Goal: Task Accomplishment & Management: Manage account settings

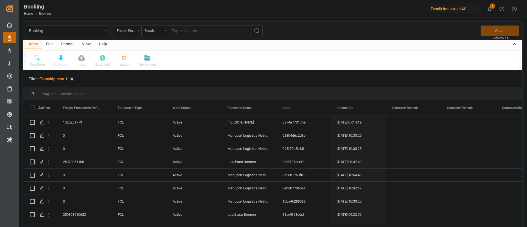
click at [69, 43] on div "Format" at bounding box center [67, 44] width 21 height 9
click at [40, 63] on div "Filter Rows" at bounding box center [38, 64] width 16 height 5
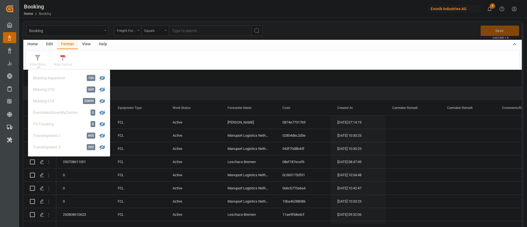
scroll to position [128, 0]
click at [63, 134] on div "Transhipment 1" at bounding box center [57, 134] width 48 height 6
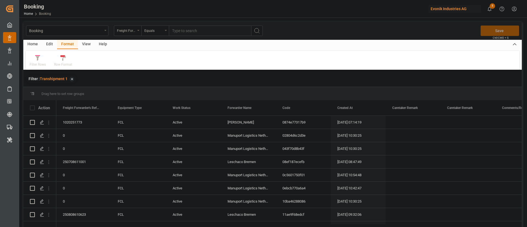
click at [86, 42] on div "View" at bounding box center [86, 44] width 17 height 9
click at [39, 61] on div "Default" at bounding box center [35, 61] width 19 height 12
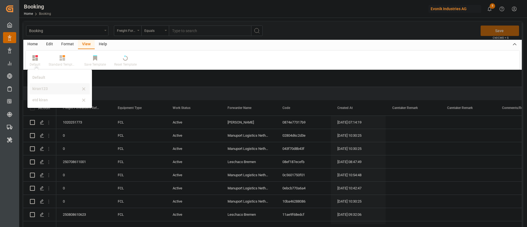
click at [44, 86] on div "kiran123" at bounding box center [56, 89] width 48 height 6
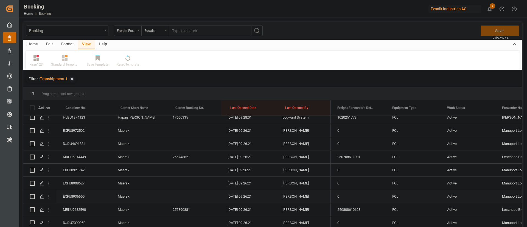
scroll to position [0, 0]
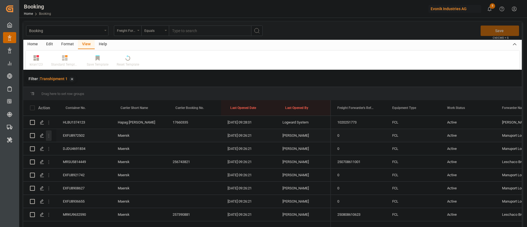
click at [51, 135] on icon "open menu" at bounding box center [49, 136] width 6 height 6
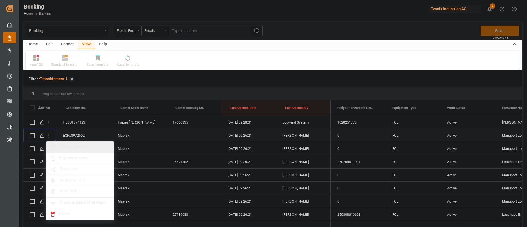
click at [74, 146] on span "Open in new tab" at bounding box center [85, 147] width 50 height 6
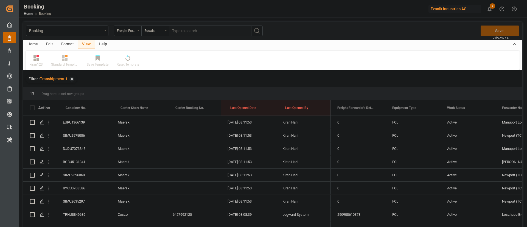
scroll to position [799, 0]
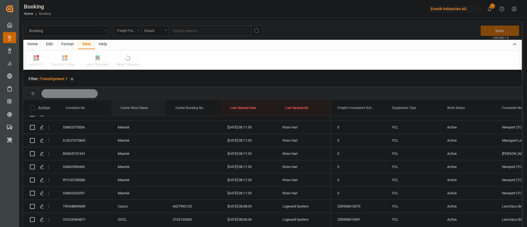
drag, startPoint x: 134, startPoint y: 110, endPoint x: 136, endPoint y: 99, distance: 10.8
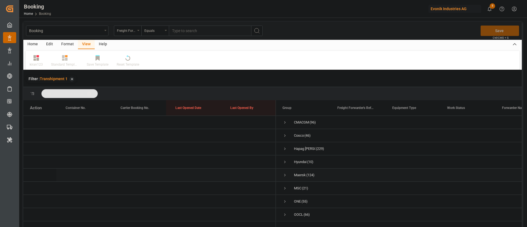
scroll to position [16, 0]
click at [285, 189] on span "Press SPACE to select this row." at bounding box center [285, 191] width 5 height 5
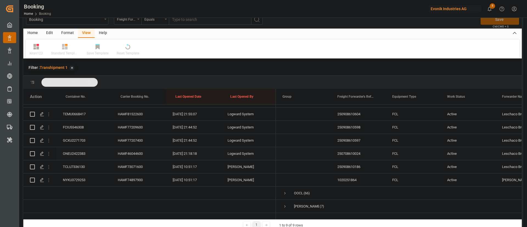
scroll to position [16, 0]
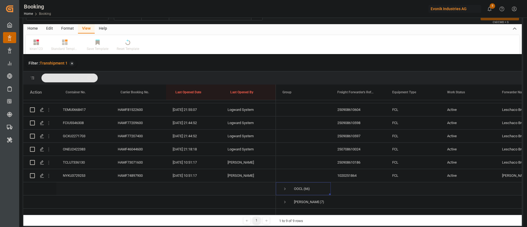
click at [283, 186] on span "Press SPACE to select this row." at bounding box center [285, 188] width 5 height 5
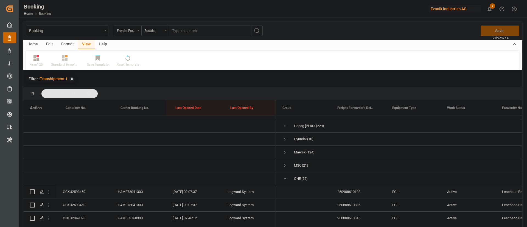
scroll to position [25, 0]
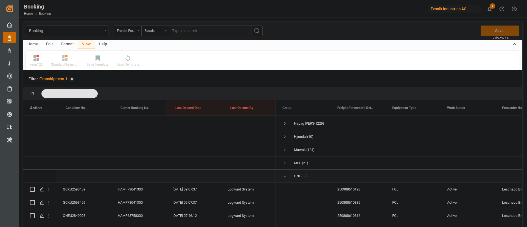
click at [286, 176] on span "Press SPACE to select this row." at bounding box center [285, 176] width 5 height 5
click at [0, 0] on span "Press SPACE to select this row." at bounding box center [0, 0] width 0 height 0
click at [286, 176] on span "Press SPACE to select this row." at bounding box center [285, 176] width 5 height 5
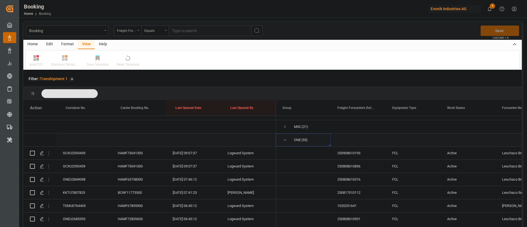
click at [284, 140] on span "Press SPACE to select this row." at bounding box center [285, 140] width 5 height 5
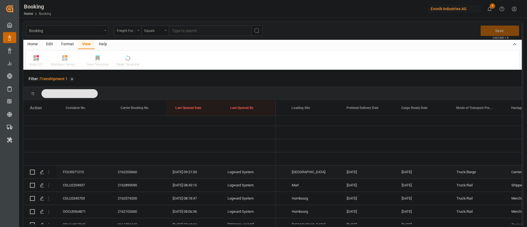
scroll to position [0, 0]
click at [74, 167] on div "FCIU5571213" at bounding box center [83, 172] width 55 height 13
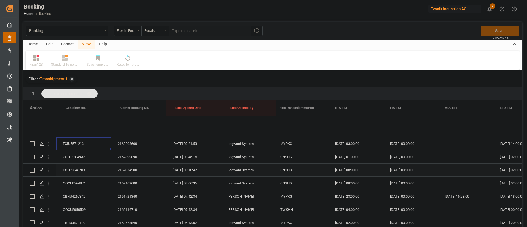
scroll to position [83, 0]
click at [90, 144] on div "FCIU5571213" at bounding box center [83, 144] width 55 height 13
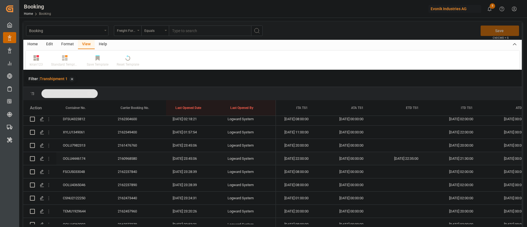
scroll to position [0, 5978]
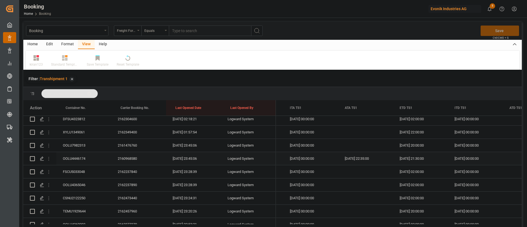
click at [83, 156] on div "OOLU4446174" at bounding box center [83, 158] width 55 height 13
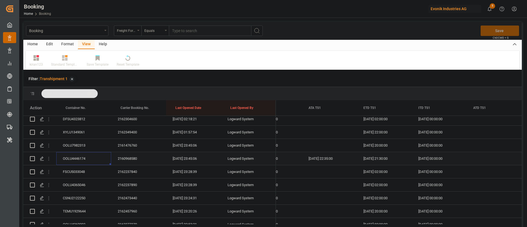
click at [472, 155] on div "Press SPACE to select this row." at bounding box center [494, 158] width 55 height 13
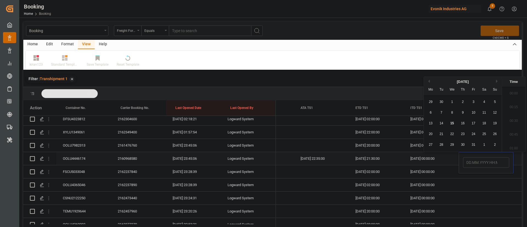
scroll to position [798, 0]
click at [444, 124] on div "14" at bounding box center [441, 123] width 7 height 7
type input "[DATE] 00:00"
click at [375, 150] on div "29.10.2025 20:00:00" at bounding box center [376, 145] width 55 height 13
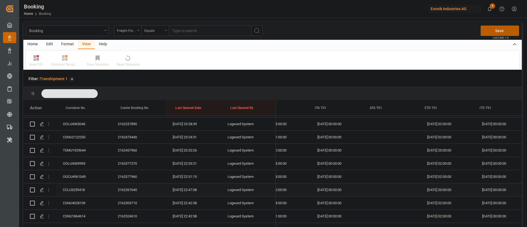
scroll to position [0, 5945]
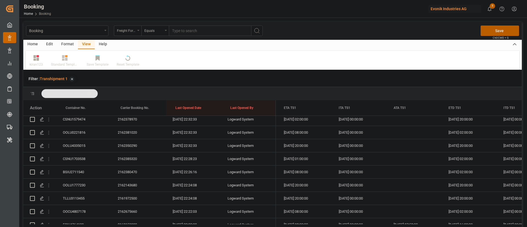
click at [319, 69] on div "kiran123 Standard Templates Save Template Reset Template" at bounding box center [273, 60] width 494 height 19
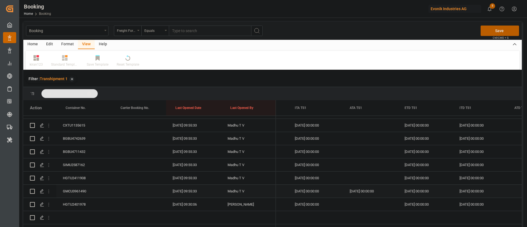
click at [92, 185] on div "GMCU3961490" at bounding box center [83, 191] width 55 height 13
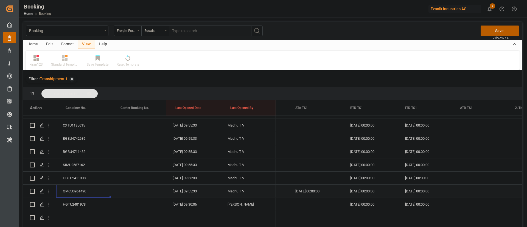
scroll to position [0, 6028]
click at [458, 185] on div "Press SPACE to select this row." at bounding box center [480, 191] width 55 height 13
click at [444, 150] on div "14" at bounding box center [441, 150] width 7 height 7
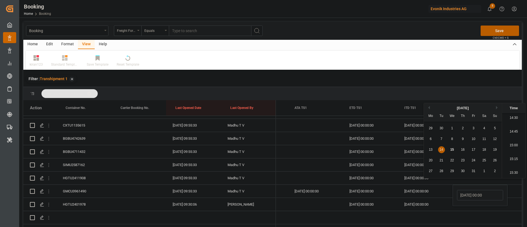
type input "14.10.2025 00:00"
click at [374, 204] on div "28.10.2025 00:00:00" at bounding box center [370, 204] width 55 height 13
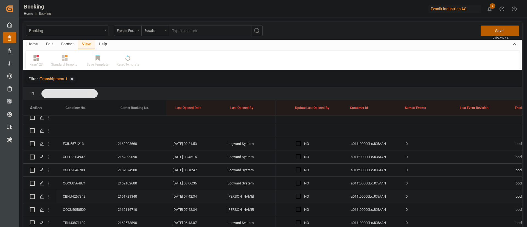
scroll to position [0, 4325]
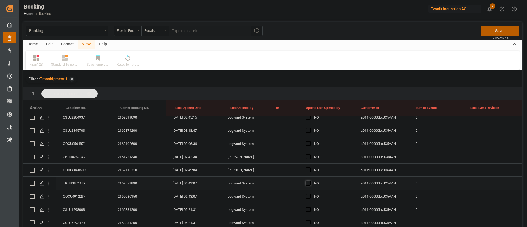
click at [309, 181] on span "Press SPACE to select this row." at bounding box center [308, 183] width 5 height 5
click at [310, 181] on input "Press SPACE to select this row." at bounding box center [310, 181] width 0 height 0
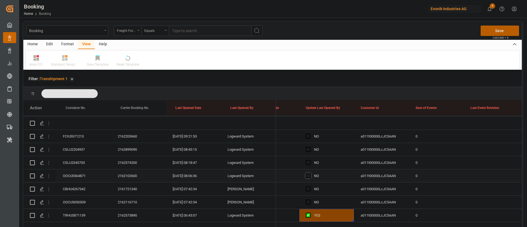
click at [309, 175] on span "Press SPACE to select this row." at bounding box center [308, 175] width 5 height 5
click at [310, 173] on input "Press SPACE to select this row." at bounding box center [310, 173] width 0 height 0
click at [309, 162] on span "Press SPACE to select this row." at bounding box center [308, 162] width 5 height 5
click at [310, 160] on input "Press SPACE to select this row." at bounding box center [310, 160] width 0 height 0
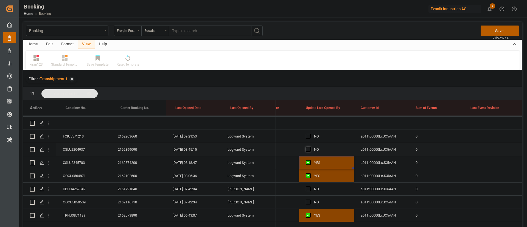
click at [309, 150] on span "Press SPACE to select this row." at bounding box center [308, 149] width 5 height 5
click at [310, 147] on input "Press SPACE to select this row." at bounding box center [310, 147] width 0 height 0
click at [310, 136] on span "Press SPACE to select this row." at bounding box center [308, 136] width 5 height 5
click at [310, 134] on input "Press SPACE to select this row." at bounding box center [310, 134] width 0 height 0
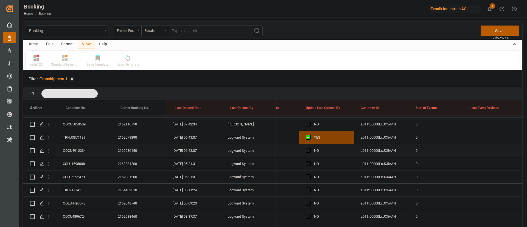
click at [308, 154] on div "Press SPACE to select this row." at bounding box center [310, 150] width 8 height 13
click at [307, 151] on span "Press SPACE to select this row." at bounding box center [308, 150] width 5 height 5
click at [310, 148] on input "Press SPACE to select this row." at bounding box center [310, 148] width 0 height 0
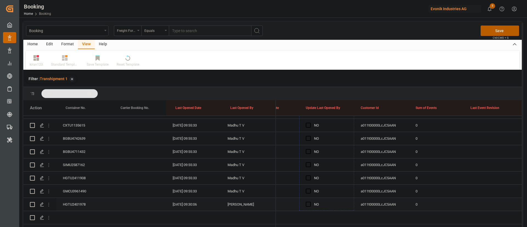
drag, startPoint x: 353, startPoint y: 155, endPoint x: 339, endPoint y: 200, distance: 47.0
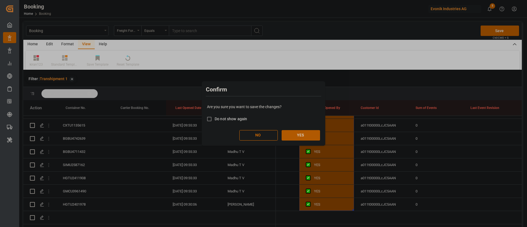
click at [302, 136] on button "YES" at bounding box center [301, 135] width 38 height 10
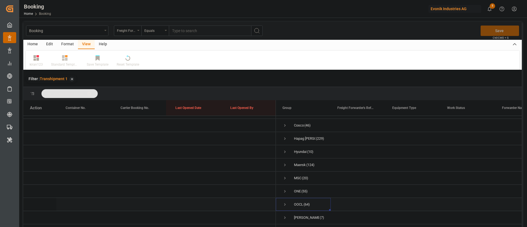
click at [285, 202] on span "Press SPACE to select this row." at bounding box center [285, 204] width 5 height 5
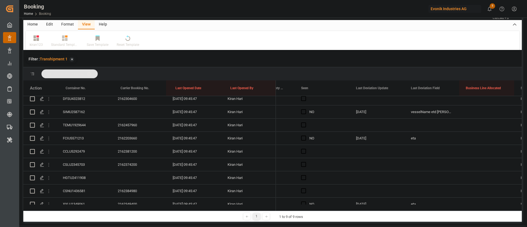
click at [94, 71] on span at bounding box center [91, 73] width 9 height 5
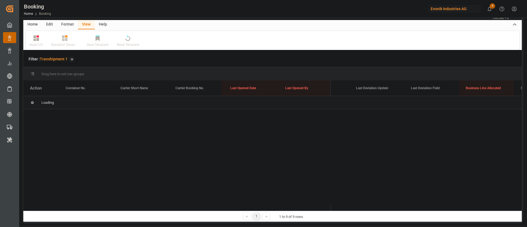
scroll to position [0, 0]
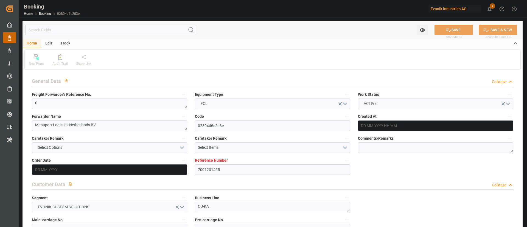
type input "7001231455"
type input "9619933"
type input "Maersk"
type input "Maersk Line AS"
type input "NLRTM"
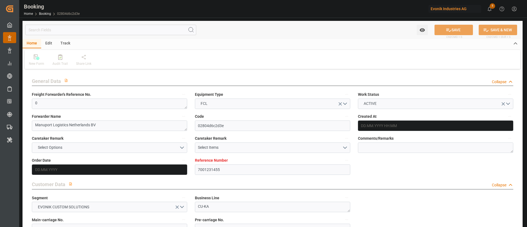
type input "IDJKT"
type input "MYTPP"
type input "0"
type input "24.07.2025 10:30"
type input "[DATE]"
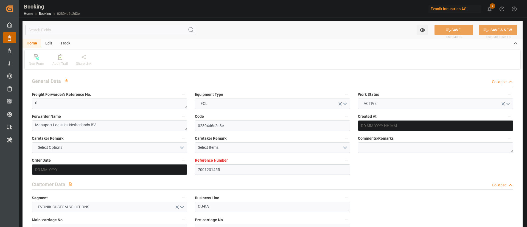
type input "18.09.2025"
type input "28.07.2025"
type input "30.07.2025 00:00"
type input "04.08.2025 00:00"
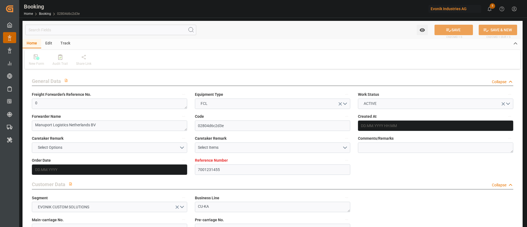
type input "04.08.2025 00:00"
type input "30.07.2025 00:00"
type input "27.09.2025 00:00"
type input "18.09.2025 00:00"
type input "14.09.2025 00:00"
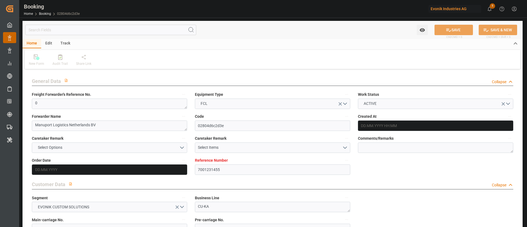
type input "06.09.2025 00:00"
type input "14.09.2025 00:00"
type input "26.09.2025 00:00"
type input "09.09.2025 00:00"
type input "22.08.2025"
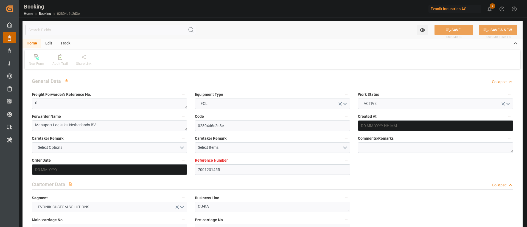
type input "15.10.2025 09:26"
type input "28.09.2025"
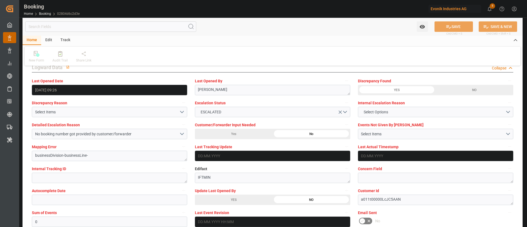
scroll to position [1001, 0]
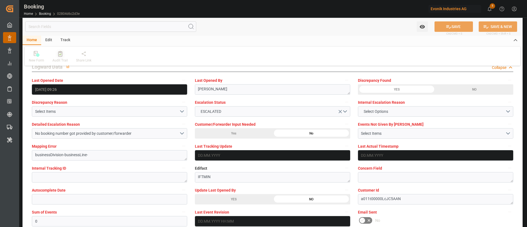
click at [60, 56] on icon at bounding box center [60, 53] width 4 height 5
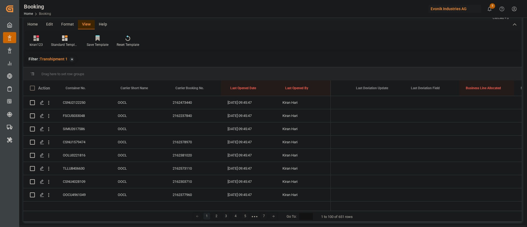
scroll to position [0, 3166]
drag, startPoint x: 125, startPoint y: 87, endPoint x: 257, endPoint y: 7, distance: 154.1
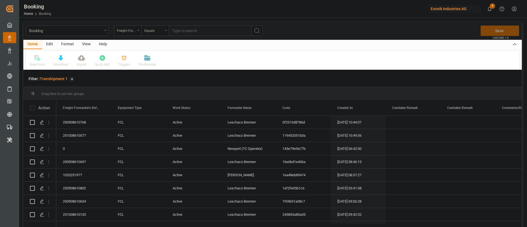
click at [88, 45] on div "View" at bounding box center [86, 44] width 17 height 9
click at [34, 63] on div "Default" at bounding box center [35, 64] width 11 height 5
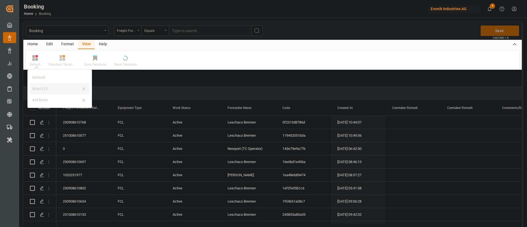
click at [40, 91] on div "kiran123" at bounding box center [56, 89] width 48 height 6
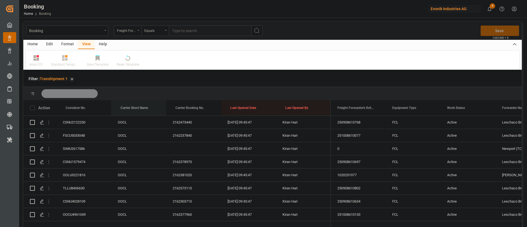
drag, startPoint x: 143, startPoint y: 111, endPoint x: 142, endPoint y: 97, distance: 14.0
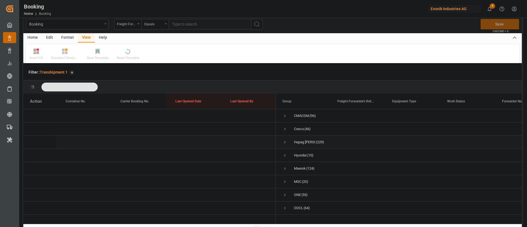
scroll to position [16, 0]
click at [286, 209] on span "Press SPACE to select this row." at bounding box center [285, 211] width 5 height 5
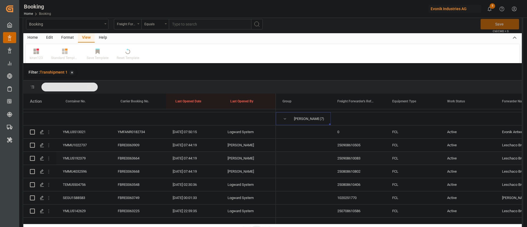
scroll to position [109, 0]
click at [89, 205] on div "YMLU5142629" at bounding box center [83, 211] width 55 height 13
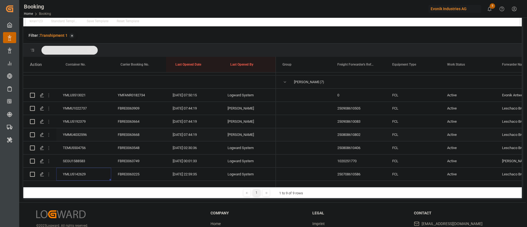
scroll to position [44, 0]
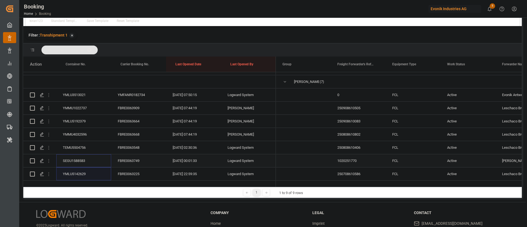
click at [77, 155] on div "SEGU1588583" at bounding box center [83, 160] width 55 height 13
click at [81, 141] on div "TEMU5504756" at bounding box center [83, 147] width 55 height 13
click at [86, 88] on div "YMLU3513021" at bounding box center [83, 94] width 55 height 13
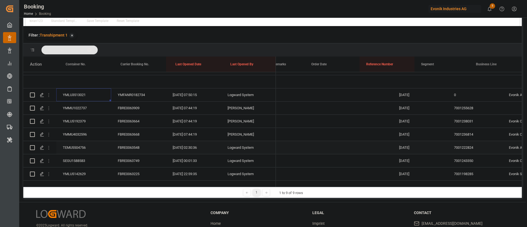
scroll to position [0, 0]
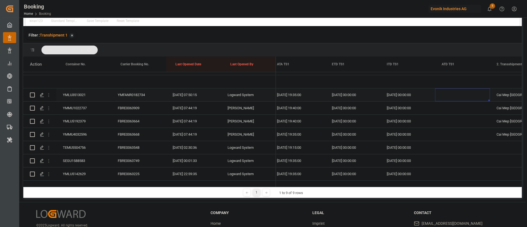
click at [450, 88] on div "Press SPACE to select this row." at bounding box center [462, 94] width 55 height 13
click at [441, 147] on span "14" at bounding box center [442, 149] width 4 height 4
type input "[DATE] 00:00"
click at [360, 115] on div "[DATE] 00:00:00" at bounding box center [352, 121] width 55 height 13
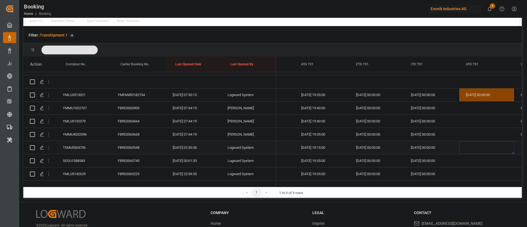
click at [473, 143] on div "Press SPACE to select this row." at bounding box center [486, 147] width 55 height 13
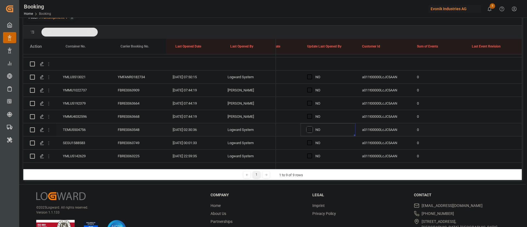
click at [310, 127] on span "Press SPACE to select this row." at bounding box center [309, 129] width 5 height 5
click at [311, 127] on input "Press SPACE to select this row." at bounding box center [311, 127] width 0 height 0
click at [310, 74] on span "Press SPACE to select this row." at bounding box center [309, 76] width 5 height 5
click at [311, 74] on input "Press SPACE to select this row." at bounding box center [311, 74] width 0 height 0
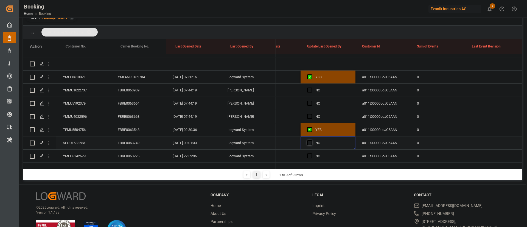
click at [309, 140] on span "Press SPACE to select this row." at bounding box center [309, 142] width 5 height 5
click at [311, 140] on input "Press SPACE to select this row." at bounding box center [311, 140] width 0 height 0
click at [311, 153] on span "Press SPACE to select this row." at bounding box center [309, 155] width 5 height 5
click at [311, 153] on input "Press SPACE to select this row." at bounding box center [311, 153] width 0 height 0
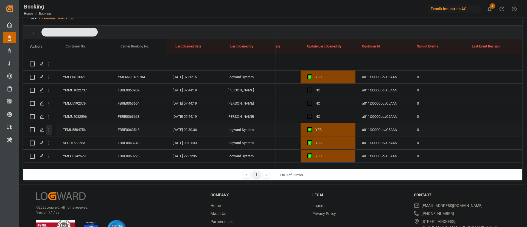
click at [50, 127] on icon "open menu" at bounding box center [49, 130] width 6 height 6
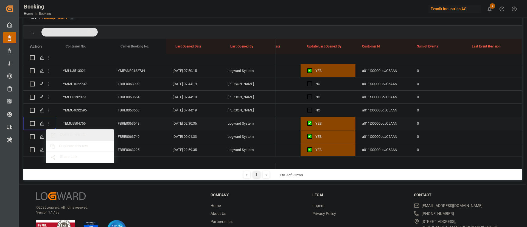
click at [70, 135] on span "Open in new tab" at bounding box center [85, 135] width 50 height 6
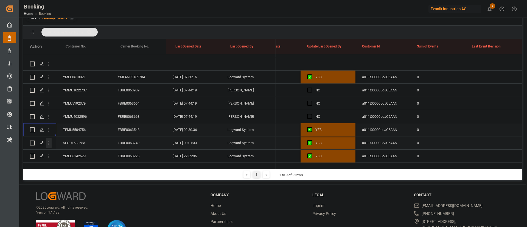
click at [49, 140] on icon "open menu" at bounding box center [49, 143] width 6 height 6
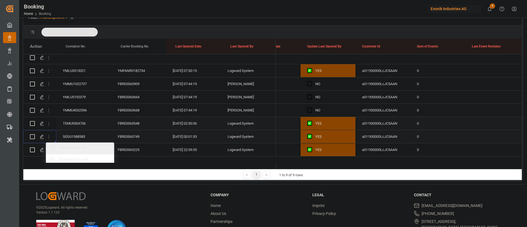
click at [76, 148] on span "Open in new tab" at bounding box center [85, 149] width 50 height 6
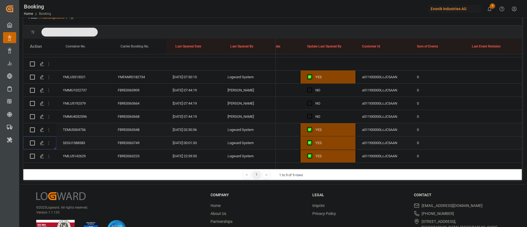
click at [49, 153] on icon "open menu" at bounding box center [49, 156] width 6 height 6
click at [50, 138] on button "open menu" at bounding box center [49, 143] width 6 height 10
click at [48, 153] on icon "open menu" at bounding box center [49, 156] width 6 height 6
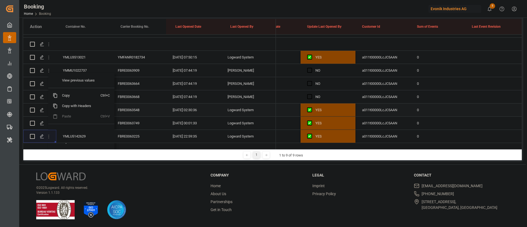
click at [137, 105] on div "FBRE0063548" at bounding box center [138, 110] width 55 height 13
click at [50, 134] on icon "open menu" at bounding box center [49, 137] width 6 height 6
click at [47, 134] on icon "open menu" at bounding box center [49, 137] width 6 height 6
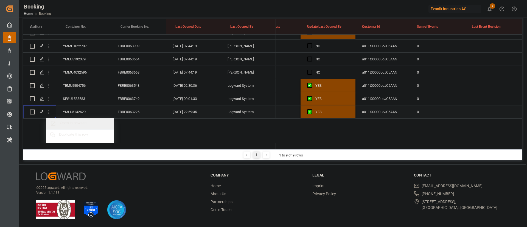
click at [70, 120] on div "Open in new tab" at bounding box center [80, 124] width 68 height 12
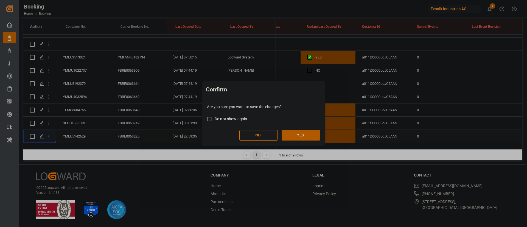
click at [299, 133] on button "YES" at bounding box center [301, 135] width 38 height 10
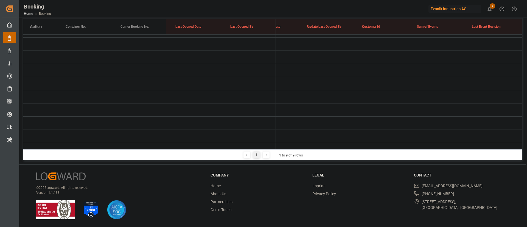
scroll to position [16, 0]
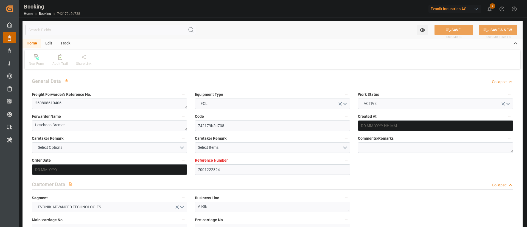
type input "7001222824"
type input "9933121"
type input "[PERSON_NAME]"
type input "[PERSON_NAME] Marine Transport Corp."
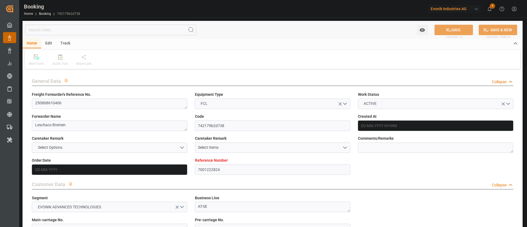
type input "DEHAM"
type input "TWTXG"
type input "TWKHH"
type input "0"
type input "DEHAM"
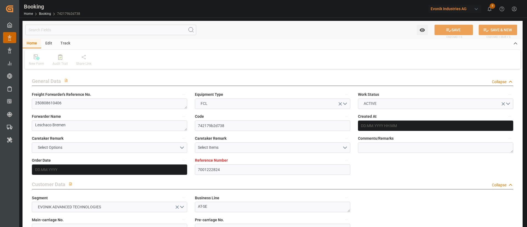
type input "TWTXG"
type input "9933121"
type input "[DATE] 11:05"
type input "[DATE]"
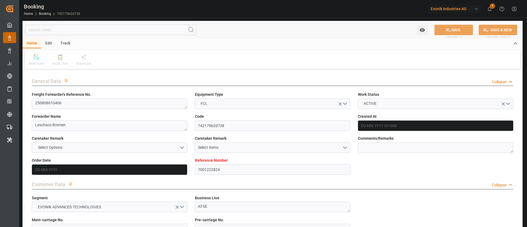
type input "[DATE]"
type input "[DATE] 13:00"
type input "[DATE] 00:00"
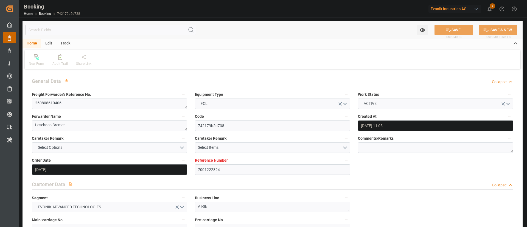
type input "[DATE] 13:00"
type input "[DATE] 09:48"
type input "[DATE] 18:00"
type input "[DATE] 00:00"
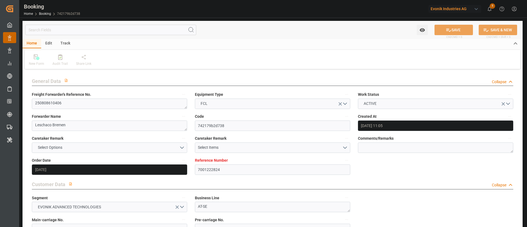
type input "[DATE] 00:00"
type input "[DATE] 19:15"
type input "[DATE] 00:00"
type input "[DATE]"
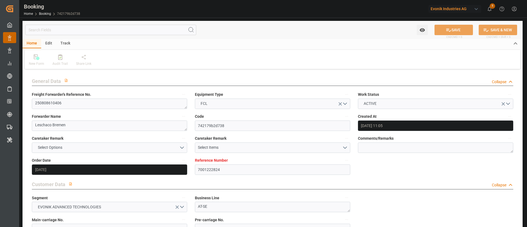
type input "[DATE] 02:30"
type input "[DATE]"
type input "[DATE] 09:57"
type input "[DATE] 17:32"
type input "[DATE] 16:50"
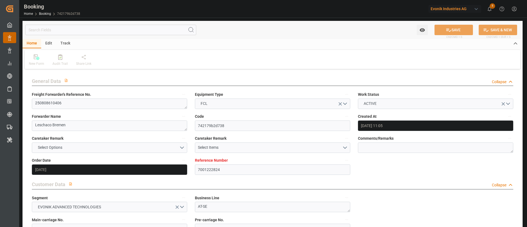
type input "[DATE] 13:00"
type input "[DATE] 11:06"
type input "[DATE] 18:45"
type input "[DATE] 00:02"
type input "[DATE] 13:00"
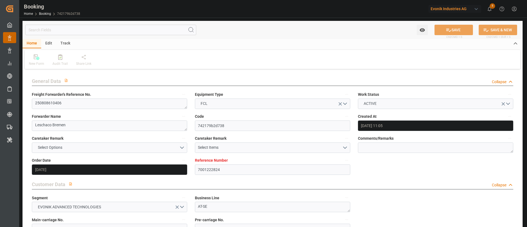
type input "[DATE] 20:57"
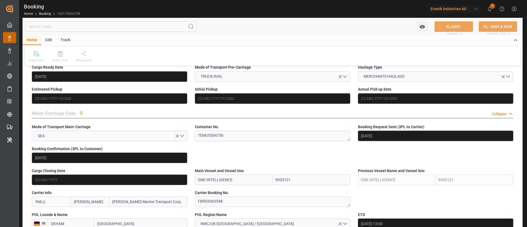
scroll to position [551, 0]
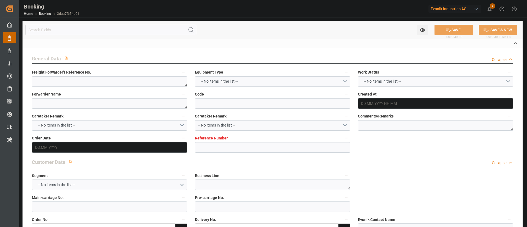
type textarea "1020251770"
type textarea "[PERSON_NAME]"
type input "3daa7f654a01"
type input "7001243350"
type textarea "CU-CAD"
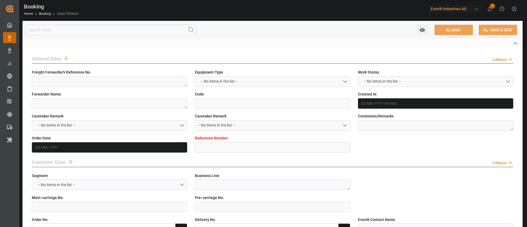
type input "7001243349"
type textarea "[EMAIL_ADDRESS][DOMAIN_NAME]"
type textarea "CIF"
type textarea "CAT [PERSON_NAME] [PERSON_NAME]"
type textarea "Marl"
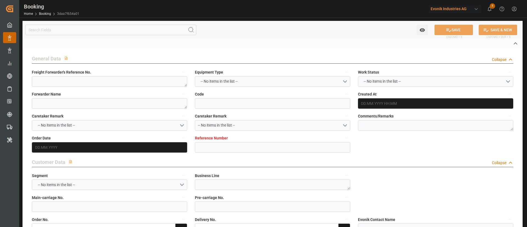
type textarea "SEGU1588583"
type input "YM TRUTH"
type input "YMLU"
type textarea "FBRE0063749"
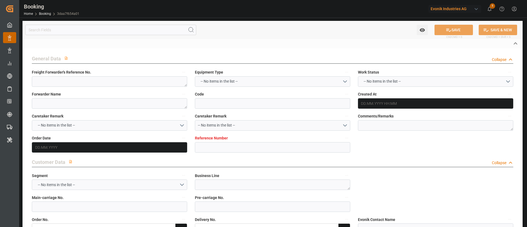
type input "[GEOGRAPHIC_DATA]"
type input "Cát Lái"
type input "SINGAPORE"
type textarea "vesselName etd [PERSON_NAME]"
type textarea "INPUT_Evonik_Seeburger_IFTMIN_1003082418_20250823203618816.edi"
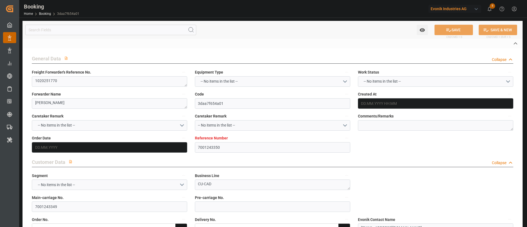
type textarea "NWC/UK North West Continent / UK_VNCLI_YMLU_CU-CAD"
type textarea "INPUT_Evonik_Seeburger_IFTMIN_1003029943_20250807121449722.edi,INPUT_Evonik_See…"
type textarea "1003082418"
type textarea "Logward System"
type textarea "businessDivision-businessLine-"
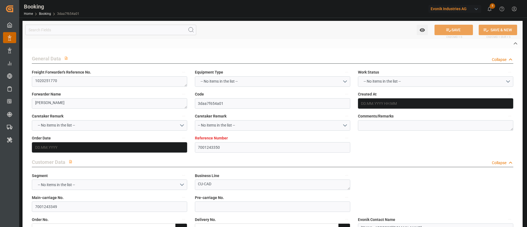
type textarea "IFTMIN"
type textarea "a011t00000LcJC5AAN"
type textarea "Yes"
type input "ANTWERPEN"
type input "CAI MEP"
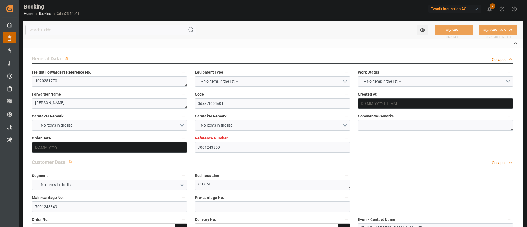
type input "DUISBURG"
type input "DE"
type input "TRUCK"
type input "025E"
type input "VESSEL"
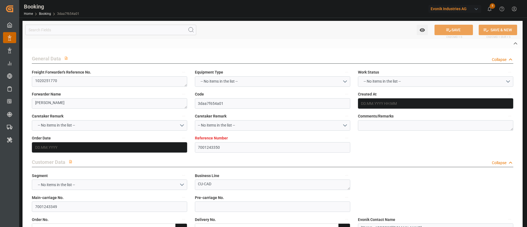
type input "YM TRUTH"
type input "TRUCK"
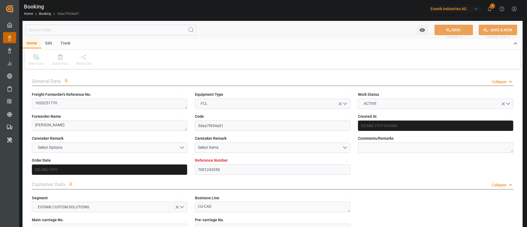
type input "7001243350"
type input "9860910"
type input "[PERSON_NAME]"
type input "Yang Ming Marine Transport Corp."
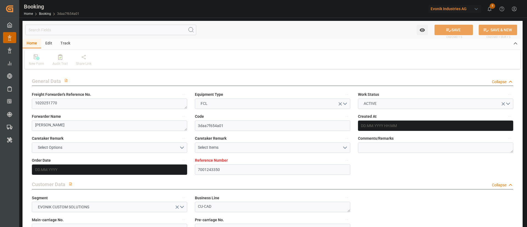
type input "BEANR"
type input "VNCLI"
type input "SGSIN"
type input "0"
type input "BEANR"
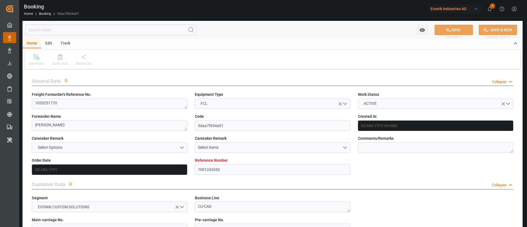
type input "VNTOT"
type input "9860910"
type input "07.08.2025 10:17"
type input "[DATE]"
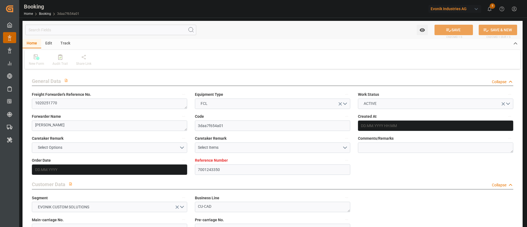
type input "[DATE]"
type input "20.08.2025 00:00"
type input "31.08.2025 04:00"
type input "30.08.2025 00:00"
type input "31.08.2025 01:36"
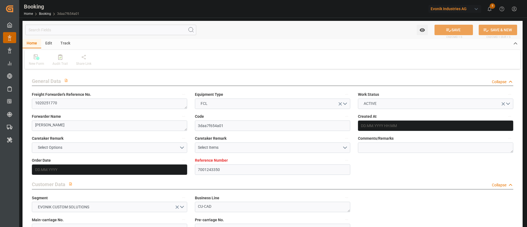
type input "25.08.2025 01:35"
type input "17.10.2025 17:30"
type input "16.10.2025 00:00"
type input "12.10.2025 00:00"
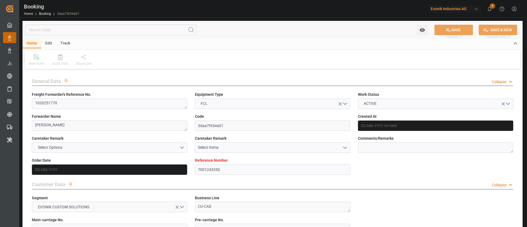
type input "04.10.2025 19:35"
type input "12.10.2025 00:00"
type input "[DATE]"
type input "15.10.2025 00:01"
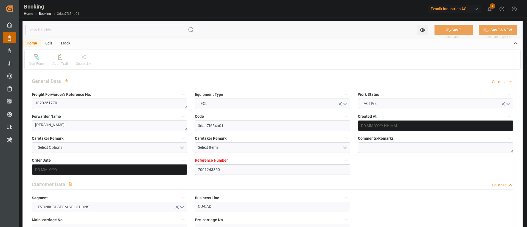
type input "[DATE]"
type input "15.08.2025 05:26"
type input "30.08.2025 01:30"
type input "30.08.2025 21:30"
type input "31.08.2025 02:12"
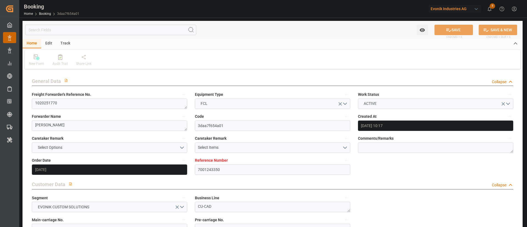
type input "05.10.2025 20:53"
type input "07.10.2025 00:59"
type input "09.10.2025 17:30"
type input "10.10.2025 00:29"
type input "14.10.2025 00:29"
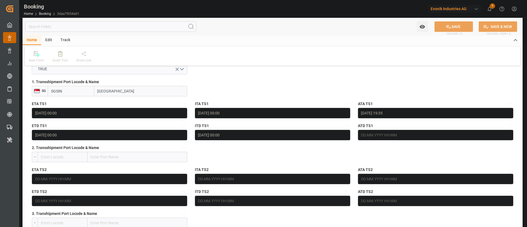
scroll to position [601, 0]
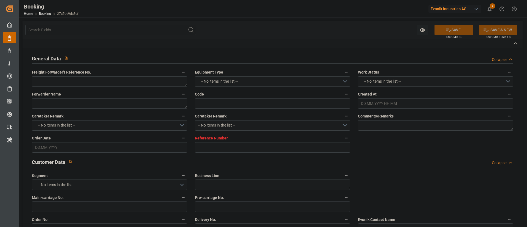
type textarea "250708610586"
type textarea "Leschaco Bremen"
type input "27c7de9dc3cf"
type input "7001198285"
type textarea "CU-CAD"
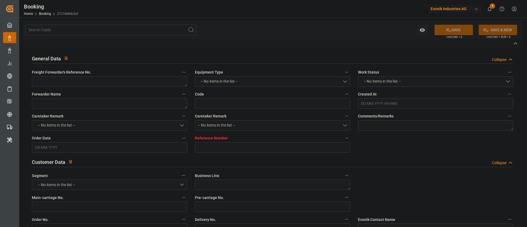
type input "7001198284"
type textarea "sascha.joswig@evonik.com"
type textarea "CIF"
type textarea "CAT LAI HO CHI MINH"
type textarea "[GEOGRAPHIC_DATA]"
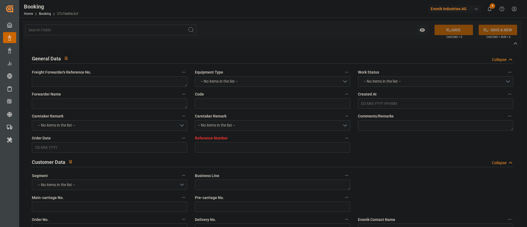
type textarea "YMLU5142629"
type input "YM TRUTH"
type input "YMLU"
type textarea "FBRE0063225"
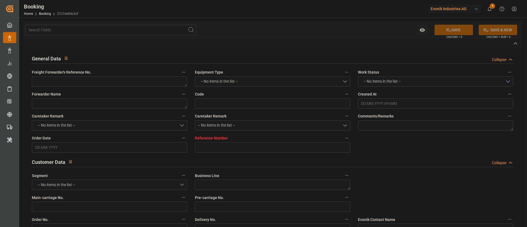
type input "[GEOGRAPHIC_DATA]"
type input "Cát Lái"
type input "SINGAPORE"
type textarea "vesselName etd [PERSON_NAME]"
type textarea "INPUT_Evonik_Seeburger_IFTMIN_1003064255_20250818215635128.edi"
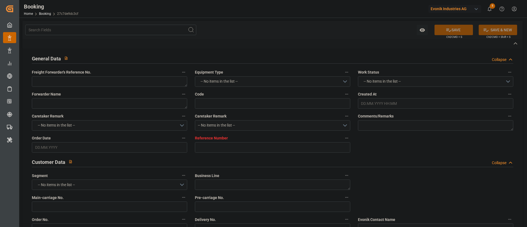
type textarea "NWC/UK North West Continent / UK_VNCLI_YMLU_CU-CAD"
type textarea "INPUT_Evonik_Seeburger_IFTMIN_1002871366_20250618075510560.edi,INPUT_Evonik_See…"
type textarea "1003064255"
type textarea "Kiran Hari"
type textarea "businessLine-"
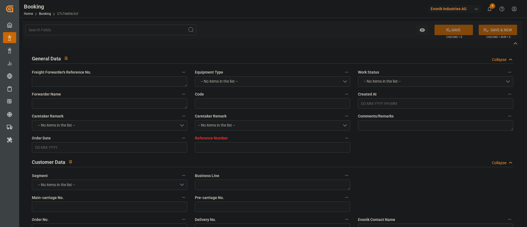
type textarea "IFTSTA"
type textarea "a011t00000LcJC5AAN"
type textarea "Yes"
type input "[GEOGRAPHIC_DATA]"
type input "CAI MEP"
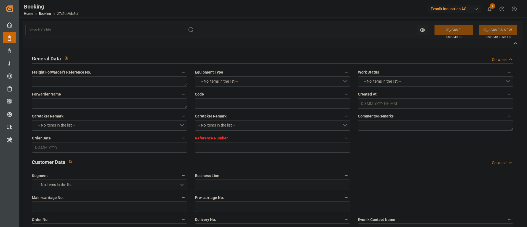
type input "KOLN"
type input "DE"
type input "TRUCK"
type input "025E"
type input "VESSEL"
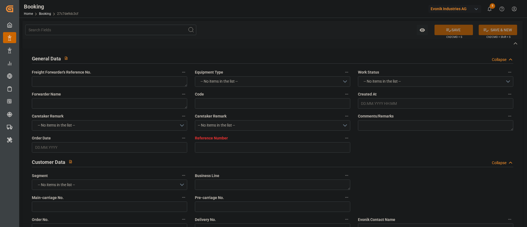
type input "YM TRUTH"
type input "TRUCK"
type input "VN"
type input "CAT LAI"
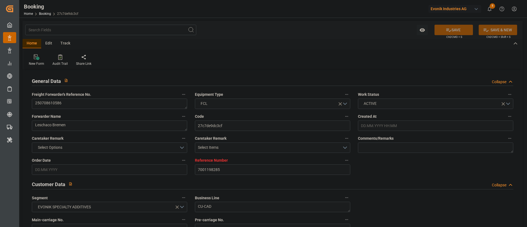
type input "7001198285"
type input "9860910"
type input "Yang Ming"
type input "Yang Ming Marine Transport Corp."
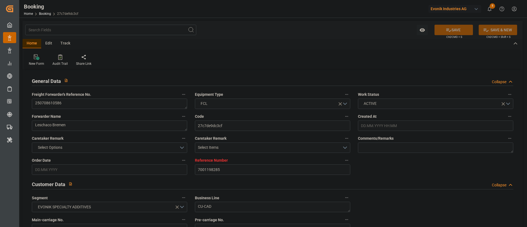
type input "BEANR"
type input "VNCLI"
type input "SGSIN"
type input "0"
type input "BEANR"
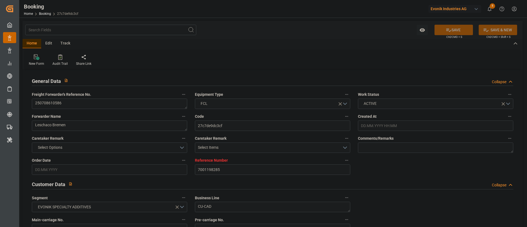
type input "VNTOT"
type input "9860910"
type input "18.06.2025 05:56"
type input "[DATE]"
type input "31.08.2025"
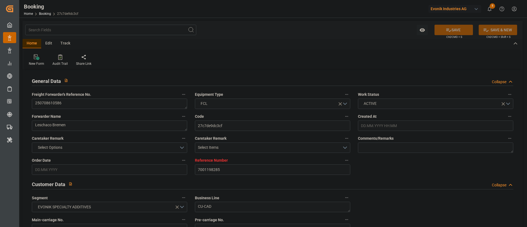
type input "02.07.2025"
type input "[DATE]"
type input "31.08.2025 04:00"
type input "[DATE] 00:00"
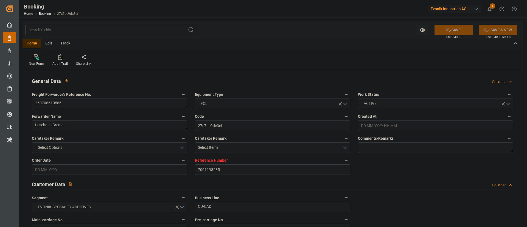
type input "31.08.2025 01:36"
type input "26.08.2025 01:45"
type input "19.10.2025 17:30"
type input "31.08.2025 00:00"
type input "12.10.2025 00:00"
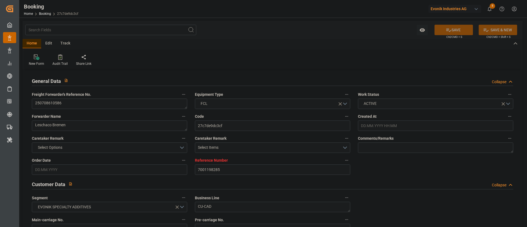
type input "27.08.2025 00:00"
type input "04.10.2025 19:35"
type input "[DATE] 00:00"
type input "29.08.2025 00:00"
type input "18.08.2025"
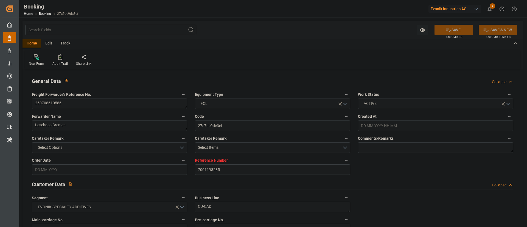
type input "15.10.2025 09:58"
type input "14.10.2025"
type input "15.08.2025 13:35"
type input "30.08.2025 03:07"
type input "30.08.2025 21:30"
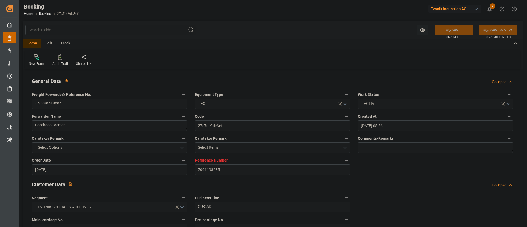
type input "31.08.2025 02:12"
type input "05.10.2025 20:53"
type input "06.10.2025 21:49"
type input "09.10.2025 17:30"
type input "10.10.2025 00:29"
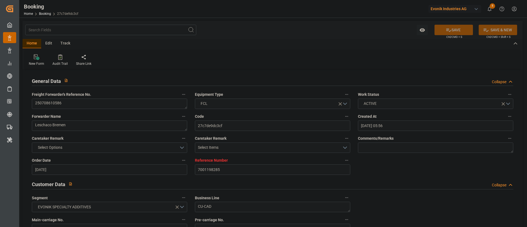
type input "14.10.2025 00:29"
type input "13.10.2025 10:30"
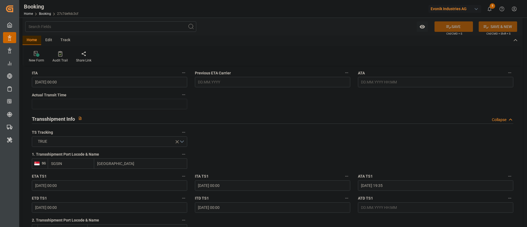
scroll to position [530, 0]
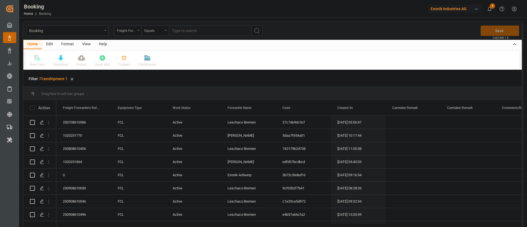
click at [86, 43] on div "View" at bounding box center [86, 44] width 17 height 9
click at [35, 62] on div "Default" at bounding box center [35, 61] width 19 height 12
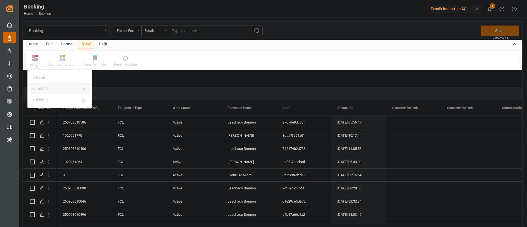
click at [42, 88] on div "kiran123" at bounding box center [56, 89] width 48 height 6
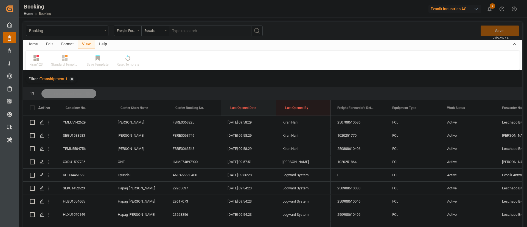
drag, startPoint x: 232, startPoint y: 102, endPoint x: 234, endPoint y: 97, distance: 5.4
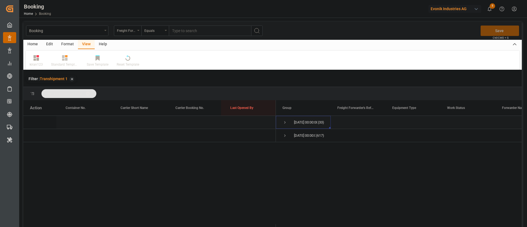
click at [283, 122] on span "Press SPACE to select this row." at bounding box center [285, 122] width 5 height 5
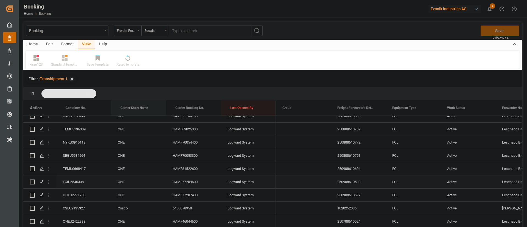
scroll to position [227, 0]
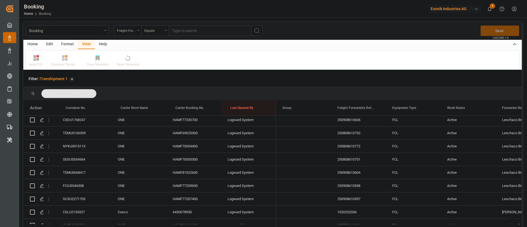
click at [63, 43] on div "Format" at bounding box center [67, 44] width 21 height 9
click at [41, 59] on div at bounding box center [38, 58] width 16 height 6
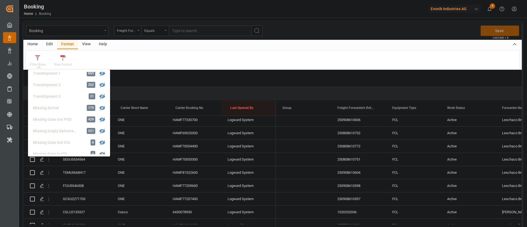
scroll to position [190, 0]
click at [58, 118] on div "Missing Gate Out POD" at bounding box center [57, 119] width 48 height 6
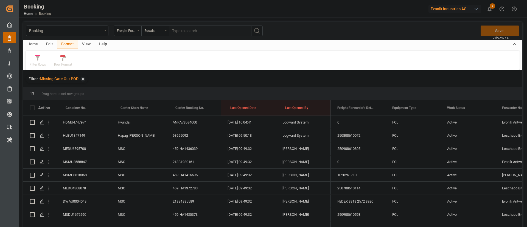
click at [86, 46] on div "View" at bounding box center [86, 44] width 17 height 9
click at [44, 65] on div "kiran123" at bounding box center [36, 61] width 21 height 12
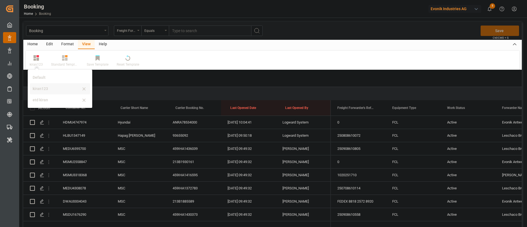
click at [45, 86] on div "kiran123" at bounding box center [57, 89] width 48 height 6
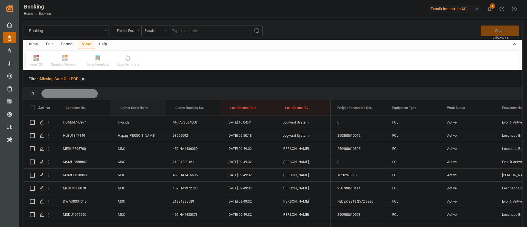
drag, startPoint x: 130, startPoint y: 105, endPoint x: 135, endPoint y: 98, distance: 8.7
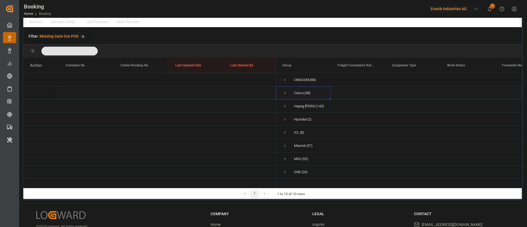
click at [287, 92] on span "Cosco (38)" at bounding box center [304, 93] width 42 height 12
click at [286, 94] on span "Press SPACE to select this row." at bounding box center [285, 93] width 5 height 5
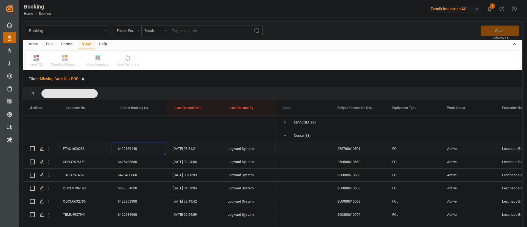
click at [121, 149] on div "6422169140" at bounding box center [138, 148] width 55 height 13
click at [51, 147] on icon "open menu" at bounding box center [49, 149] width 6 height 6
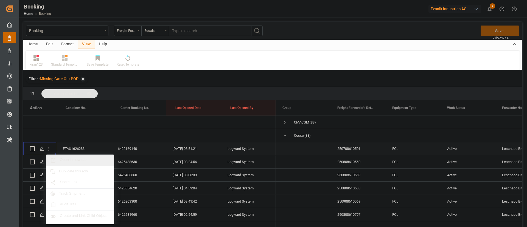
click at [71, 158] on span "Open in new tab" at bounding box center [85, 161] width 50 height 6
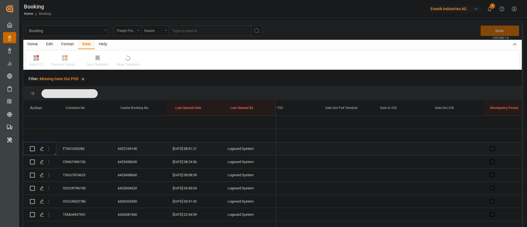
click at [350, 146] on div "Press SPACE to select this row." at bounding box center [346, 148] width 55 height 13
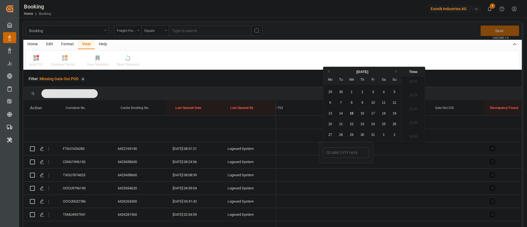
click at [353, 113] on span "15" at bounding box center [352, 113] width 4 height 4
type input "15.10.2025 00:00"
click at [125, 161] on div "6425438630" at bounding box center [138, 161] width 55 height 13
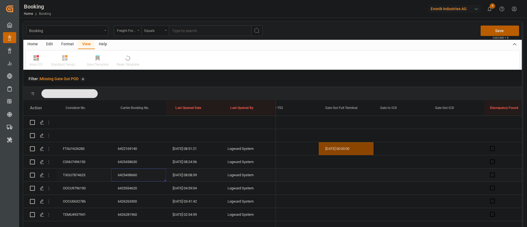
click at [128, 175] on div "6425438660" at bounding box center [138, 175] width 55 height 13
click at [128, 185] on div "6425554620" at bounding box center [138, 188] width 55 height 13
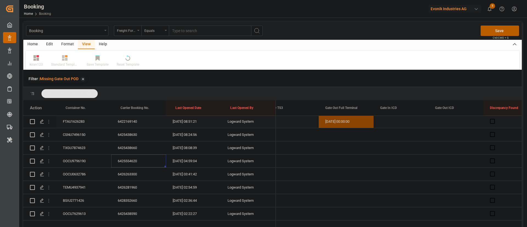
scroll to position [32, 0]
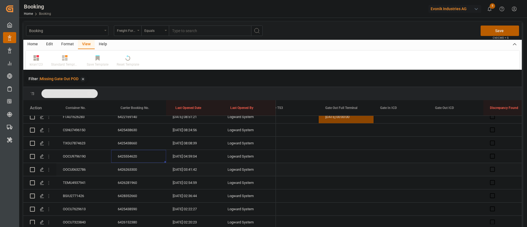
click at [133, 166] on div "6426263300" at bounding box center [138, 169] width 55 height 13
click at [136, 182] on div "6426281960" at bounding box center [138, 182] width 55 height 13
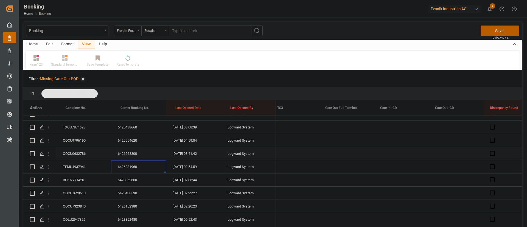
scroll to position [48, 0]
click at [131, 177] on div "6428352660" at bounding box center [138, 179] width 55 height 13
click at [125, 165] on div "6425438590" at bounding box center [138, 167] width 55 height 13
click at [141, 178] on div "6426152380" at bounding box center [138, 181] width 55 height 13
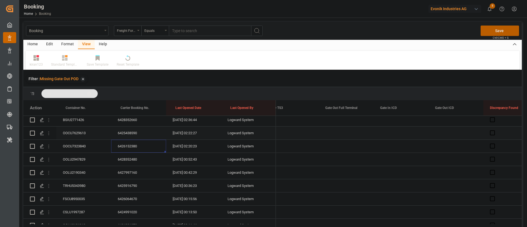
scroll to position [108, 0]
click at [139, 158] on div "6428352480" at bounding box center [138, 158] width 55 height 13
click at [50, 158] on icon "open menu" at bounding box center [49, 159] width 6 height 6
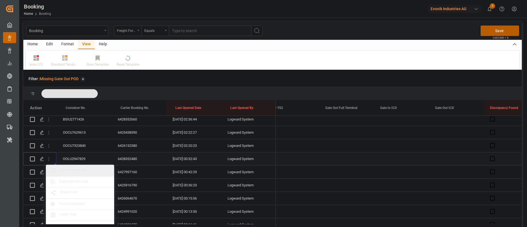
click at [77, 170] on span "Open in new tab" at bounding box center [85, 171] width 50 height 6
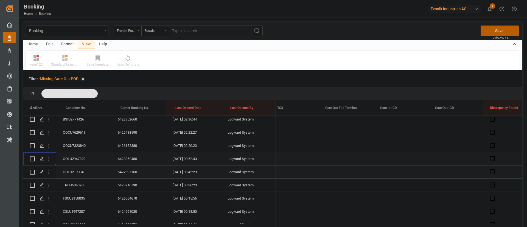
click at [136, 171] on div "6427997160" at bounding box center [138, 172] width 55 height 13
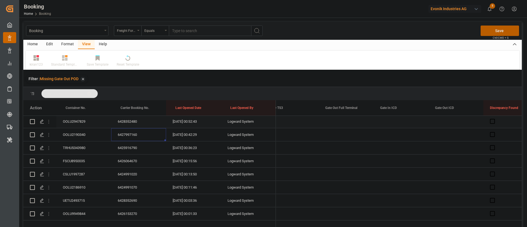
scroll to position [146, 0]
click at [129, 147] on div "6425916790" at bounding box center [138, 147] width 55 height 13
click at [132, 158] on div "6426064670" at bounding box center [138, 160] width 55 height 13
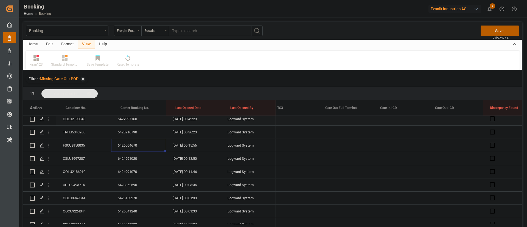
scroll to position [162, 0]
click at [134, 158] on div "6424991020" at bounding box center [138, 158] width 55 height 13
click at [132, 168] on div "6424991070" at bounding box center [138, 171] width 55 height 13
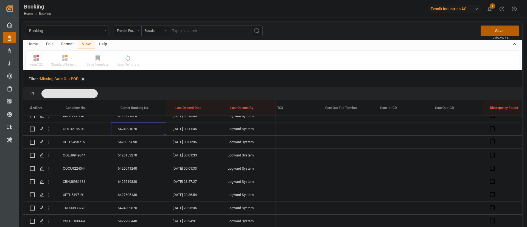
scroll to position [205, 0]
click at [133, 143] on div "6428352690" at bounding box center [138, 141] width 55 height 13
click at [51, 142] on icon "open menu" at bounding box center [49, 142] width 6 height 6
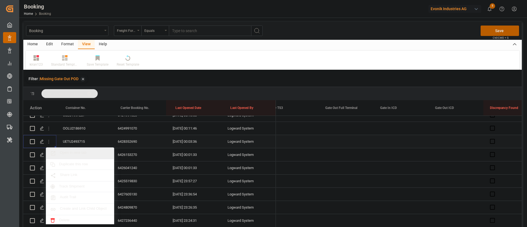
click at [78, 152] on span "Open in new tab" at bounding box center [85, 153] width 50 height 6
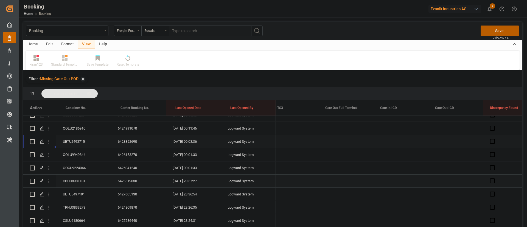
scroll to position [217, 0]
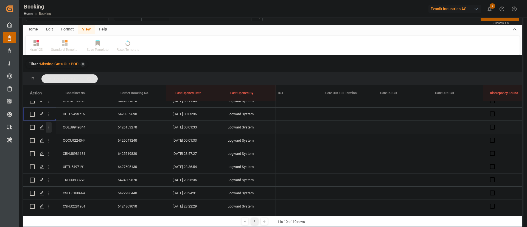
click at [51, 127] on icon "open menu" at bounding box center [49, 128] width 6 height 6
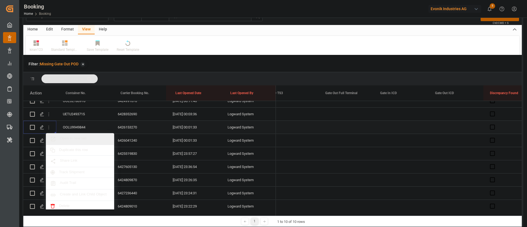
click at [133, 125] on div "6426153270" at bounding box center [138, 127] width 55 height 13
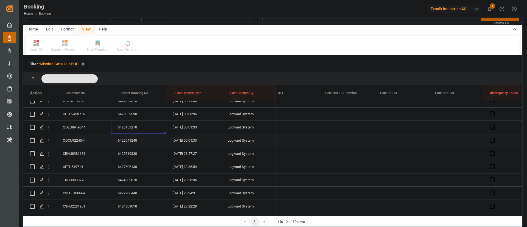
click at [135, 146] on div "6426041240" at bounding box center [138, 140] width 55 height 13
click at [136, 153] on div "6425519830" at bounding box center [138, 153] width 55 height 13
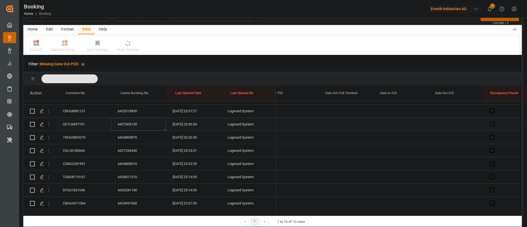
click at [136, 126] on div "6427605130" at bounding box center [138, 124] width 55 height 13
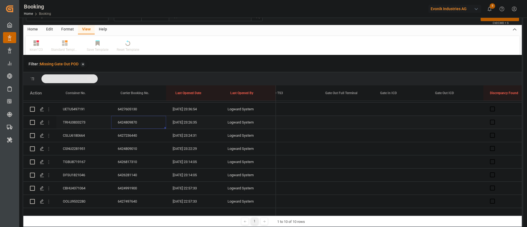
click at [129, 125] on div "6424809870" at bounding box center [138, 122] width 55 height 13
click at [128, 131] on div "6427236440" at bounding box center [138, 135] width 55 height 13
click at [49, 136] on icon "open menu" at bounding box center [48, 136] width 1 height 4
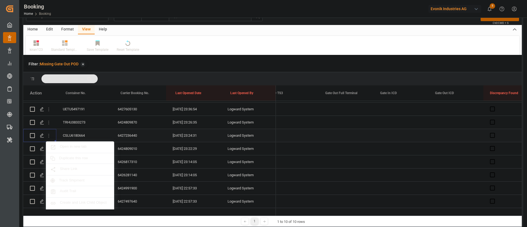
click at [84, 145] on span "Open in new tab" at bounding box center [85, 147] width 50 height 6
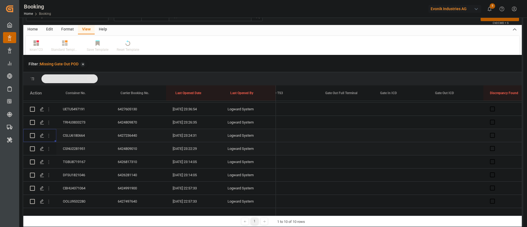
scroll to position [296, 0]
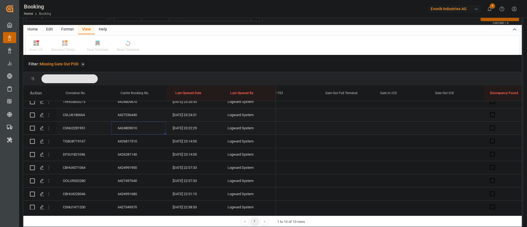
click at [128, 128] on div "6424809010" at bounding box center [138, 128] width 55 height 13
click at [138, 140] on div "6426817310" at bounding box center [138, 141] width 55 height 13
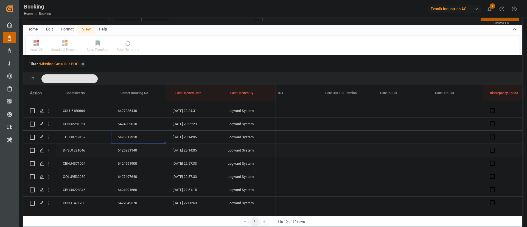
click at [134, 147] on div "6426281140" at bounding box center [138, 150] width 55 height 13
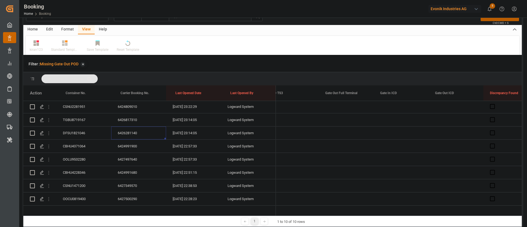
scroll to position [320, 0]
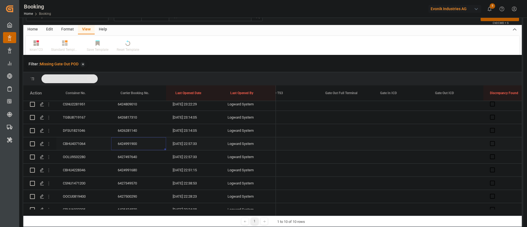
click at [140, 140] on div "6424991900" at bounding box center [138, 143] width 55 height 13
click at [135, 159] on div "6427497640" at bounding box center [138, 156] width 55 height 13
click at [51, 116] on icon "open menu" at bounding box center [49, 118] width 6 height 6
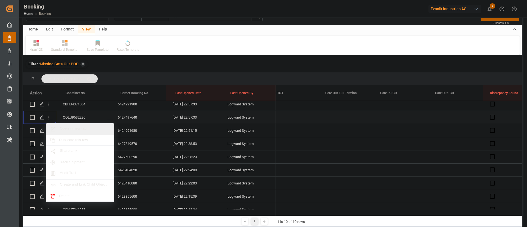
click at [73, 127] on span "Open in new tab" at bounding box center [85, 129] width 50 height 6
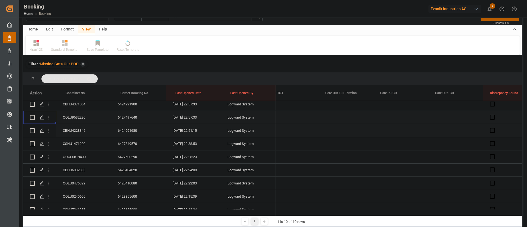
click at [131, 128] on div "6424991680" at bounding box center [138, 130] width 55 height 13
click at [131, 133] on div "6424991680" at bounding box center [138, 130] width 55 height 13
click at [136, 142] on div "6427349570" at bounding box center [138, 143] width 55 height 13
click at [124, 153] on div "6427500290" at bounding box center [138, 156] width 55 height 13
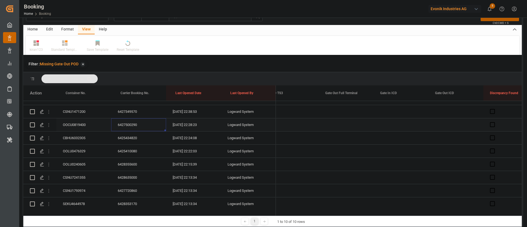
scroll to position [400, 0]
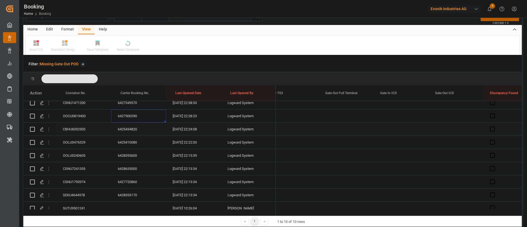
click at [138, 129] on div "6425434820" at bounding box center [138, 129] width 55 height 13
click at [132, 140] on div "6425410080" at bounding box center [138, 142] width 55 height 13
click at [138, 153] on div "6428355600" at bounding box center [138, 155] width 55 height 13
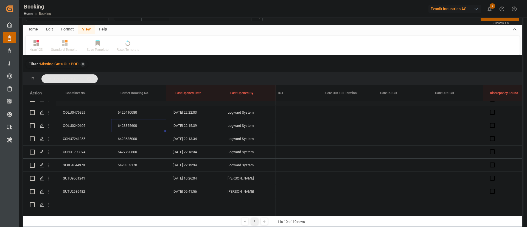
scroll to position [431, 0]
click at [131, 139] on div "6428635000" at bounding box center [138, 138] width 55 height 13
click at [134, 154] on div "6427720860" at bounding box center [138, 151] width 55 height 13
click at [129, 163] on div "6428353170" at bounding box center [138, 164] width 55 height 13
click at [88, 174] on div "SUTU9501241" at bounding box center [83, 177] width 55 height 13
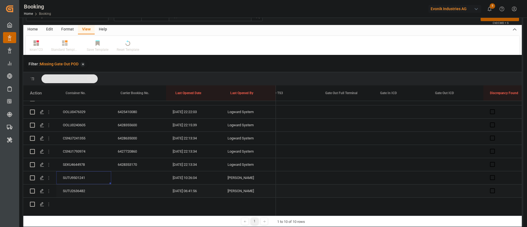
click at [75, 186] on div "SUTU2636482" at bounding box center [83, 191] width 55 height 13
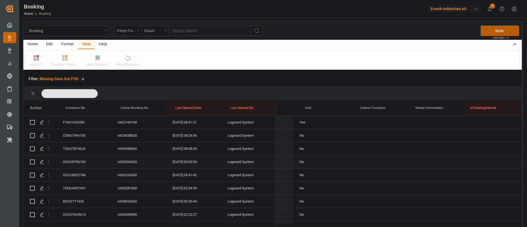
scroll to position [0, 4310]
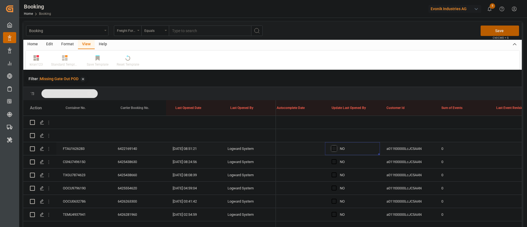
click at [335, 147] on span "Press SPACE to select this row." at bounding box center [334, 148] width 5 height 5
click at [336, 146] on input "Press SPACE to select this row." at bounding box center [336, 146] width 0 height 0
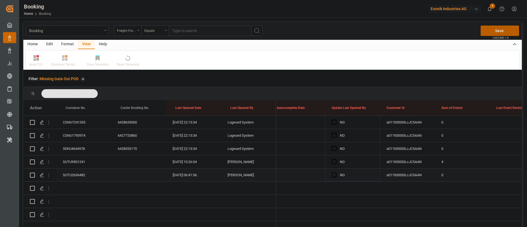
drag, startPoint x: 379, startPoint y: 155, endPoint x: 359, endPoint y: 171, distance: 25.7
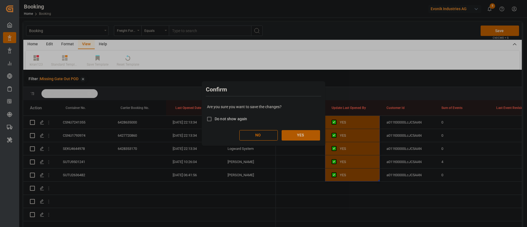
click at [303, 134] on button "YES" at bounding box center [301, 135] width 38 height 10
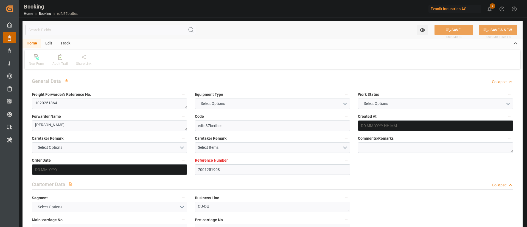
type input "7001251908"
type input "9360910"
type input "ONE"
type input "Ocean Network Express"
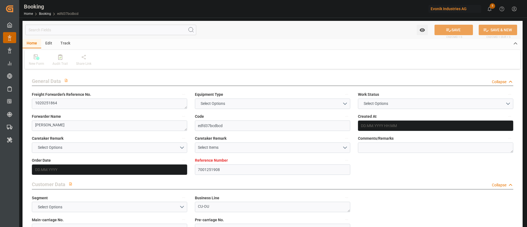
type input "BEANR"
type input "PYASU"
type input "ARBUE"
type input "0"
type input "BEANR"
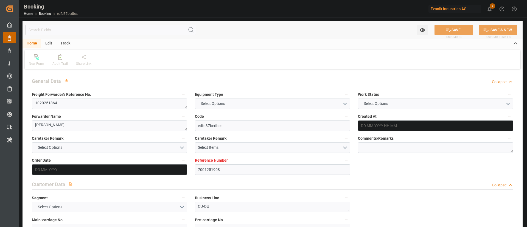
type input "PYASU"
type input "[DATE] 05:40"
type input "[DATE]"
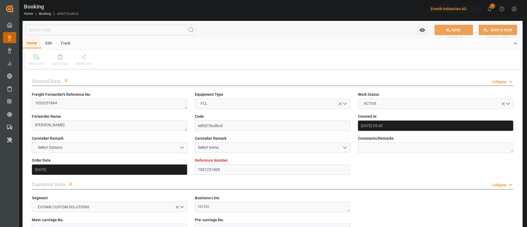
type input "[DATE] 17:51"
type input "[DATE] 00:00"
type input "[DATE] 09:00"
type input "[DATE] 00:00"
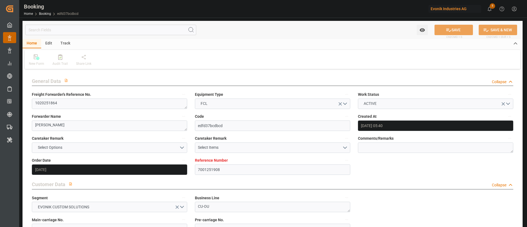
type input "[DATE] 00:00"
type input "[DATE] 05:30"
type input "[DATE] 00:00"
type input "[DATE] 19:00"
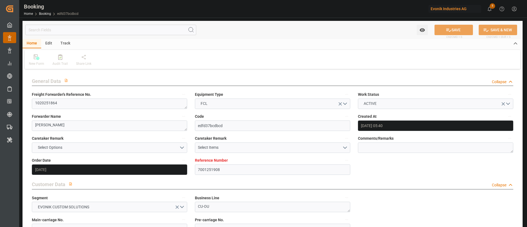
type input "[DATE] 19:00"
type input "[DATE] 00:00"
type input "[DATE] 05:30"
type input "[DATE] 18:00"
type input "[DATE]"
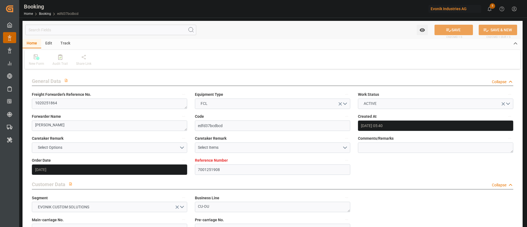
type input "[DATE] 09:57"
type input "[DATE]"
type input "[DATE] 00:00"
type input "[DATE] 15:37"
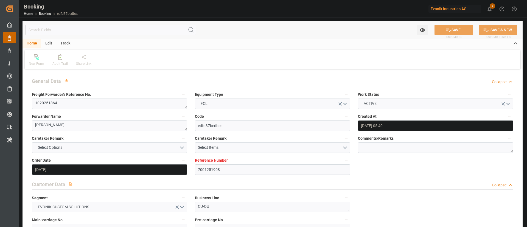
type input "[DATE] 10:00"
type input "[DATE] 17:37"
type input "[DATE] 04:00"
type input "[DATE] 08:18"
type input "[DATE] 09:18"
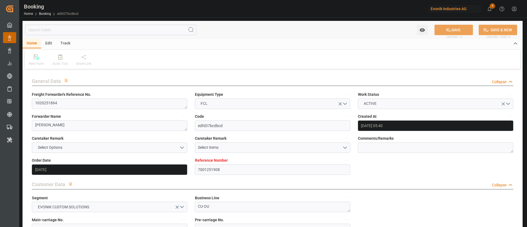
type input "[DATE] 09:00"
type input "[DATE] 19:00"
type input "[DATE] 20:30"
type input "[DATE] 10:09"
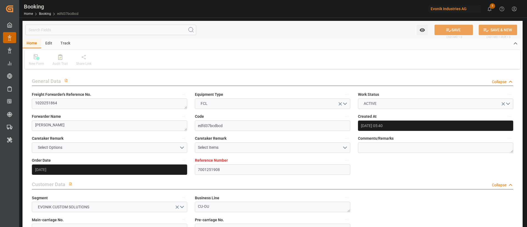
type input "[DATE] 17:07"
type input "[DATE] 18:00"
type input "[DATE] 20:00"
type input "[DATE] 11:44"
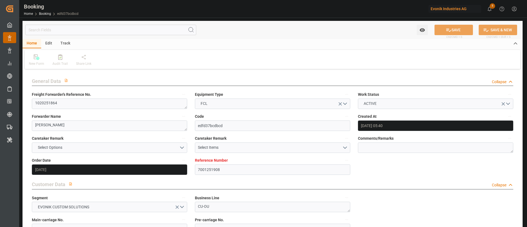
type input "[DATE] 21:30"
type input "[DATE] 02:00"
type input "[DATE] 11:44"
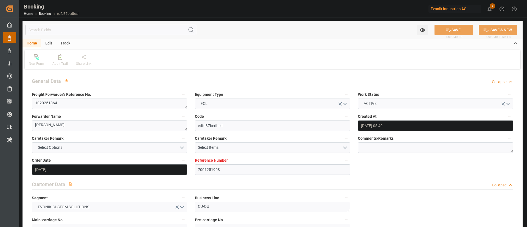
type input "[DATE] 11:00"
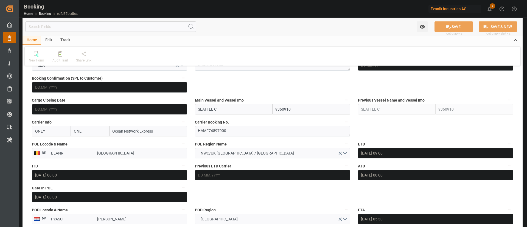
scroll to position [363, 0]
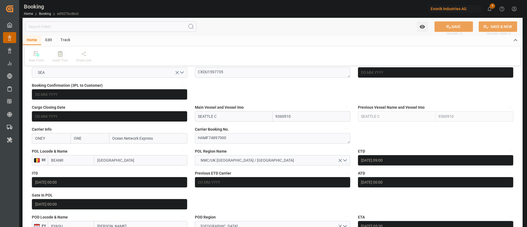
click at [60, 54] on icon at bounding box center [60, 53] width 4 height 5
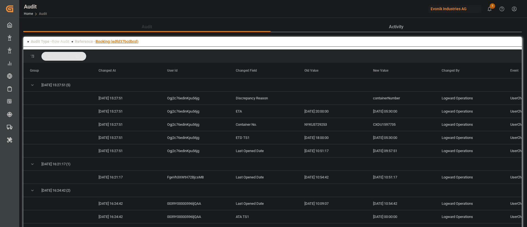
click at [109, 42] on link "Booking (edfd37bcdbcd)" at bounding box center [117, 41] width 43 height 4
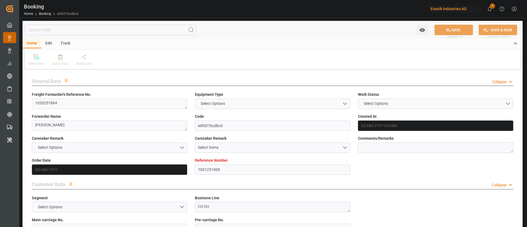
type textarea "1020251864"
type textarea "[PERSON_NAME]"
type input "edfd37bcdbcd"
type input "7001251908"
type textarea "CU-OU"
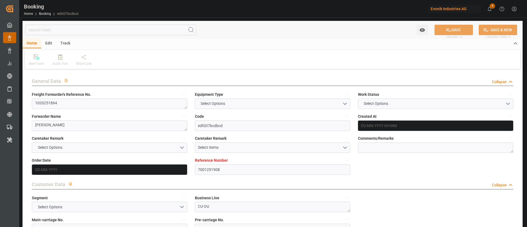
type input "7001251907"
type textarea "[PERSON_NAME][EMAIL_ADDRESS][PERSON_NAME][DOMAIN_NAME]"
type textarea "CIF"
type textarea "[PERSON_NAME]"
type textarea "8"
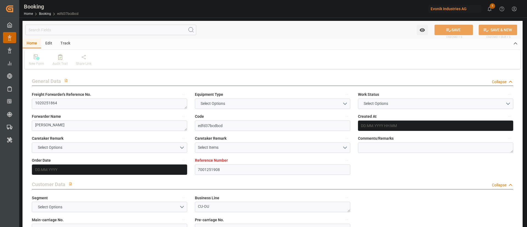
type textarea "Essen"
type textarea "CXDU1597735"
type input "SEATTLE C"
type input "ONEY"
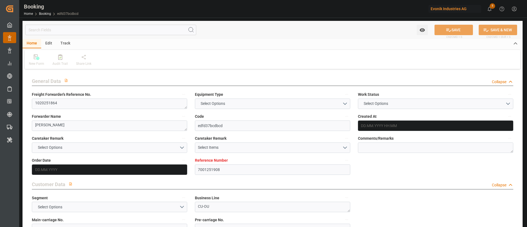
type textarea "HAMF74897900"
type input "[GEOGRAPHIC_DATA]"
type input "[PERSON_NAME]"
type input "[GEOGRAPHIC_DATA]"
type textarea "vesselName etd [PERSON_NAME]"
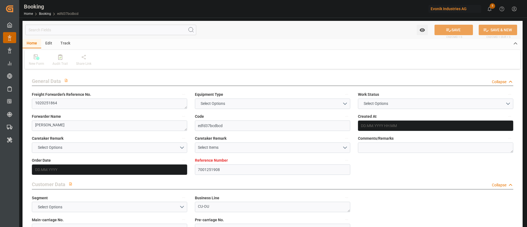
type textarea "INPUT_Evonik_Seeburger_IFTMIN_1003144356_20250914224139543.edi"
type textarea "NWC/[GEOGRAPHIC_DATA] [GEOGRAPHIC_DATA] Continent / [GEOGRAPHIC_DATA]-OU"
type textarea "INPUT_Evonik_Seeburger_IFTMIN_1003065687_20250819073907197.edi,INPUT_Evonik_See…"
type textarea "1003144356"
type textarea "[PERSON_NAME]"
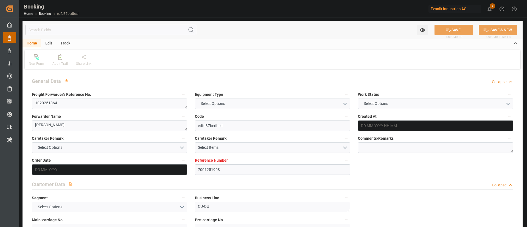
type textarea "businessDivision-businessLine-"
type textarea "IFTMIN"
type textarea "a011t00000LcJC5AAN"
type textarea "Yes"
type input "[GEOGRAPHIC_DATA]"
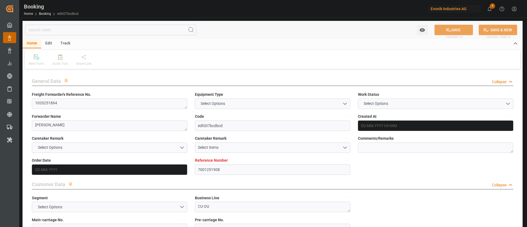
type input "[PERSON_NAME]"
type input "[GEOGRAPHIC_DATA]"
type input "DE"
type input "TRUCK"
type input "[GEOGRAPHIC_DATA]"
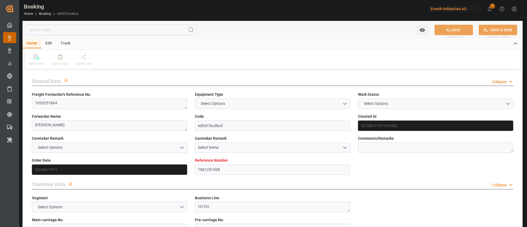
type input "DE"
type input "FEEDER"
type input "036S"
type input "VESSEL"
type input "TRUCK"
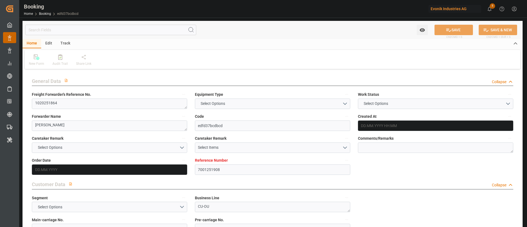
type input "TRUCK"
type input "PY"
type input "[PERSON_NAME]"
type input "7001251908"
type input "9360910"
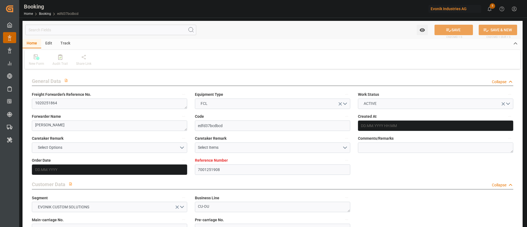
type input "9360910"
type input "ONE"
type input "Ocean Network Express"
type input "BEANR"
type input "PYASU"
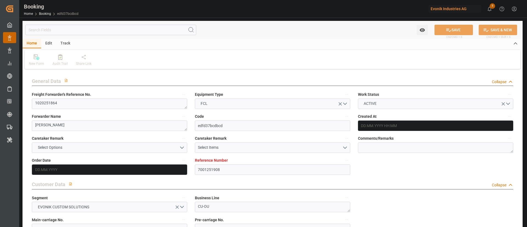
type input "ARBUE"
type input "0"
type input "BEANR"
type input "PYASU"
type input "[DATE] 05:40"
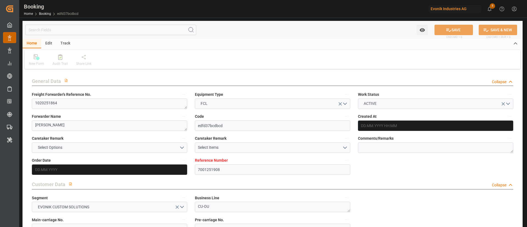
type input "[DATE]"
type input "[DATE] 17:51"
type input "[DATE] 00:00"
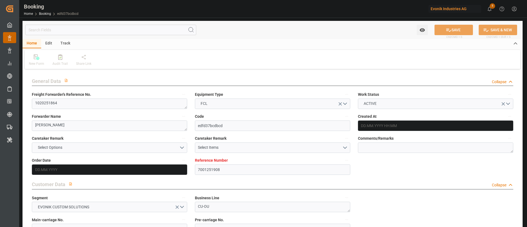
type input "[DATE] 00:00"
type input "[DATE] 09:00"
type input "[DATE] 00:00"
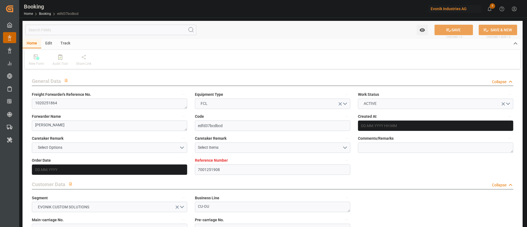
type input "[DATE] 05:30"
type input "[DATE] 00:00"
type input "[DATE] 19:00"
type input "[DATE] 00:00"
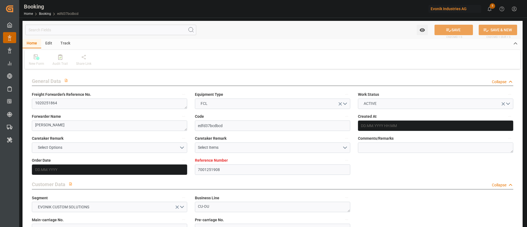
type input "[DATE] 05:30"
type input "[DATE] 18:00"
type input "[DATE]"
type input "[DATE] 09:57"
type input "[DATE]"
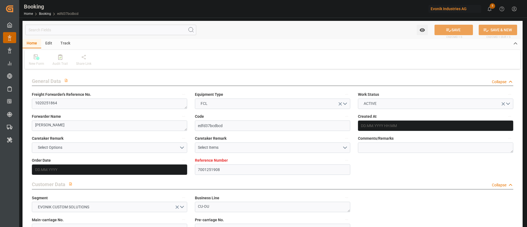
type input "[DATE] 00:00"
type input "[DATE] 15:37"
type input "[DATE] 10:00"
type input "[DATE] 17:37"
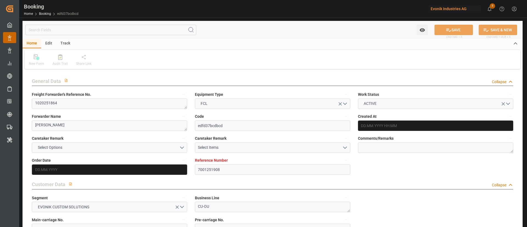
type input "[DATE] 04:00"
type input "[DATE] 08:18"
type input "[DATE] 09:18"
type input "[DATE] 09:00"
type input "[DATE] 19:00"
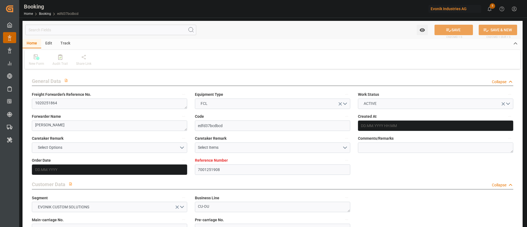
type input "[DATE] 20:30"
type input "[DATE] 10:09"
type input "[DATE] 17:07"
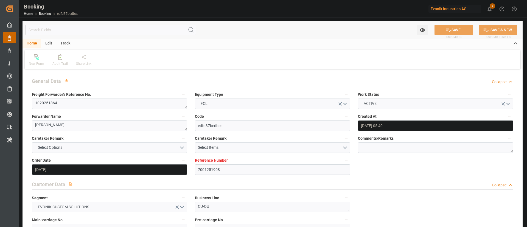
type input "[DATE] 18:00"
type input "[DATE] 20:00"
type input "[DATE] 11:44"
type input "[DATE] 21:30"
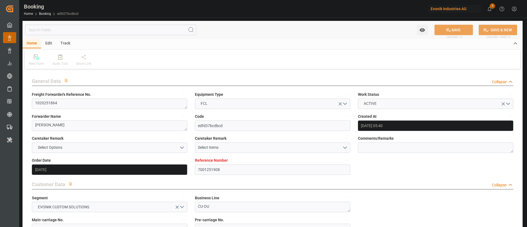
type input "[DATE] 02:00"
type input "[DATE] 11:44"
type input "[DATE] 11:00"
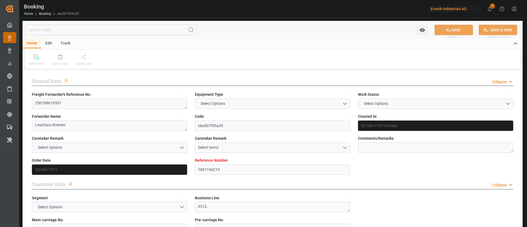
type textarea "250708610501"
type textarea "Leschaco Bremen"
type input "cba507f05a35"
type input "7001196219"
type textarea "AT-CL"
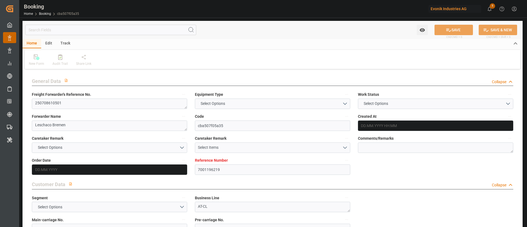
type input "7001196218"
type textarea "[PERSON_NAME][EMAIL_ADDRESS][PERSON_NAME][DOMAIN_NAME]"
type textarea "CFR"
type textarea "[GEOGRAPHIC_DATA]"
type textarea "Marl"
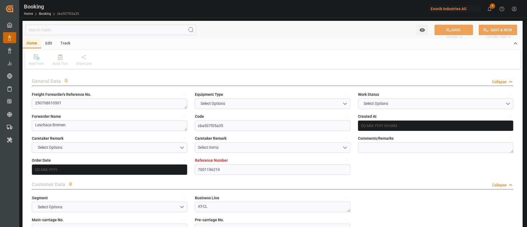
type textarea "FTAU1626283"
type input "CMA CGM CONCORDE"
type input "COSU"
type textarea "6422169140"
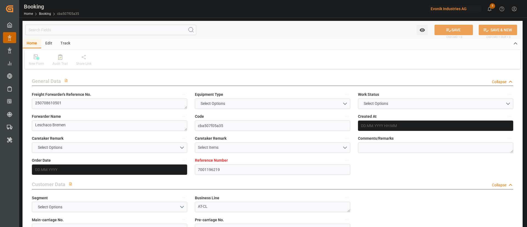
type input "[GEOGRAPHIC_DATA]"
type input "SHANGHAI PT"
type textarea "vesselName etd [PERSON_NAME]"
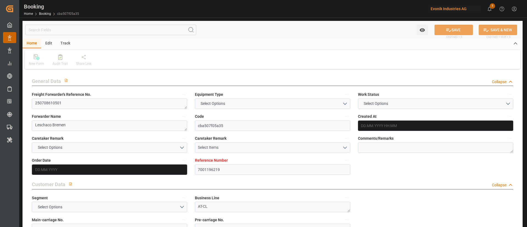
type textarea "INPUT_Evonik_Seeburger_IFTSTA_1002983738_20250723122723986.edi"
type textarea "NWC/[GEOGRAPHIC_DATA] [GEOGRAPHIC_DATA] Continent / [GEOGRAPHIC_DATA]-CL"
type textarea "INPUT_Evonik_Seeburger_IFTMIN_1002863704_20250616121929155.edi,INPUT_Evonik_See…"
type textarea "1002983738"
type textarea "Logward System"
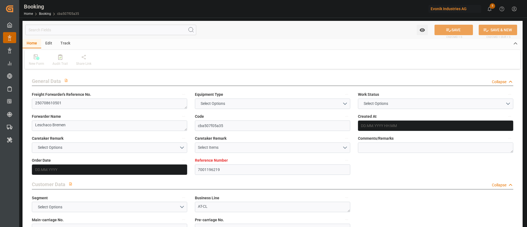
type textarea "businessLine-"
type textarea "IFTSTA"
type textarea "a011t00000LcJC5AAN"
type textarea "Yes"
type input "[GEOGRAPHIC_DATA]"
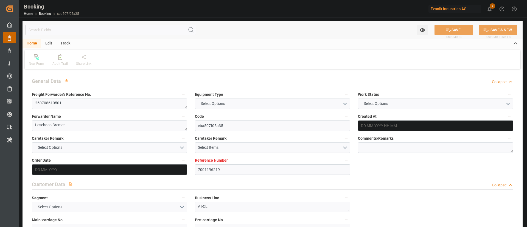
type input "[GEOGRAPHIC_DATA]"
type input "DE"
type input "TRUCK"
type input "AEU6"
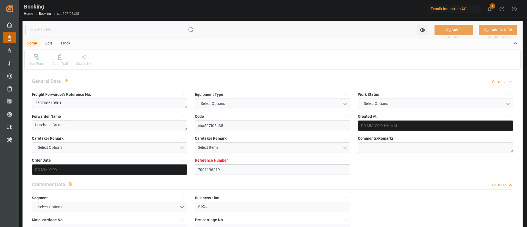
type input "0FMJVE1MA"
type input "VESSEL"
type input "SNL NANJING"
type input "SKT4"
type input "2541E"
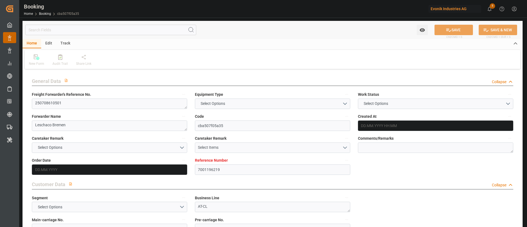
type input "VESSEL"
type input "7001196219"
type input "9839208"
type input "Cosco"
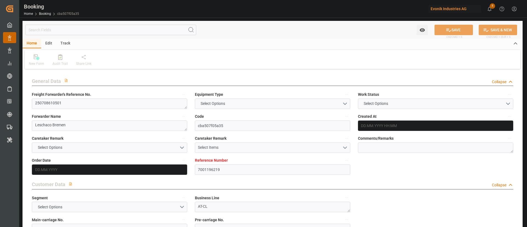
type input "COSCO Shipping Co. Ltd."
type input "BEANR"
type input "JPYOK"
type input "71"
type input "CNSHG"
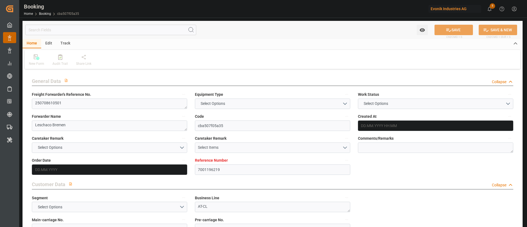
type input "CNSHG"
type input "0"
type input "BEANR"
type input "JPYOK"
type input "9936886"
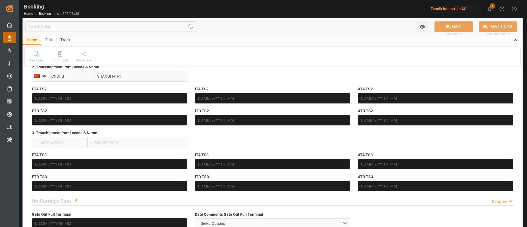
type input "[DATE] 12:50"
type input "[DATE]"
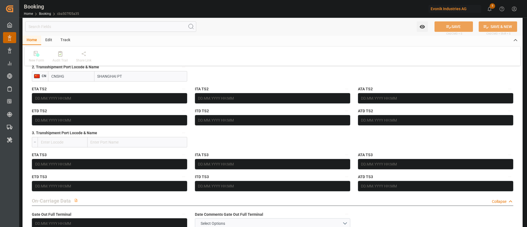
type input "[DATE]"
type input "[DATE] 12:00"
type input "[DATE] 00:00"
type input "[DATE] 12:29"
type input "[DATE] 07:02"
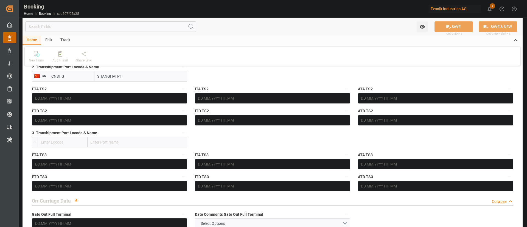
type input "[DATE] 08:00"
type input "[DATE] 05:30"
type input "[DATE] 07:29"
type input "[DATE] 22:00"
type input "[DATE] 05:30"
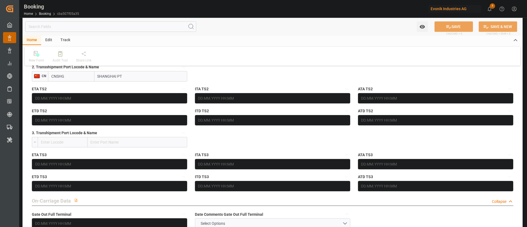
type input "[DATE] 23:12"
type input "[DATE] 08:00"
type input "[DATE] 05:30"
type input "[DATE] 00:03"
type input "[DATE]"
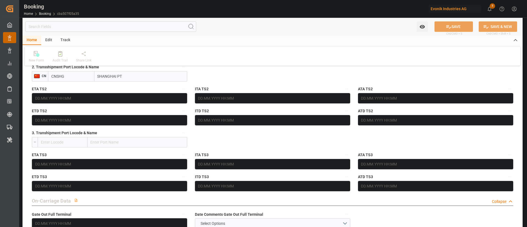
type input "[DATE] 08:51"
type input "[DATE]"
type input "[DATE] 10:51"
type input "[DATE] 06:41"
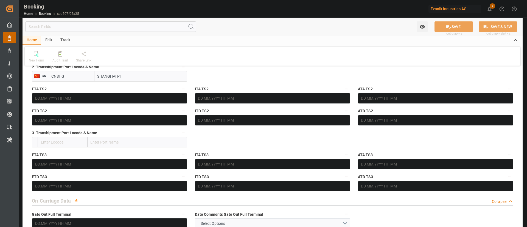
type input "[DATE] 12:00"
type input "[DATE] 13:10"
type input "[DATE] 22:00"
type input "[DATE] 22:48"
type input "[DATE] 07:56"
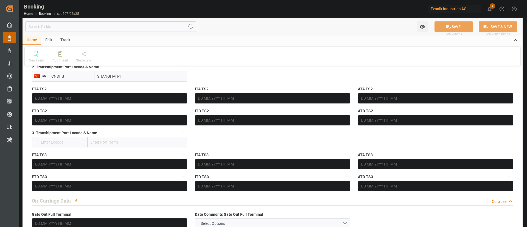
type input "[DATE] 23:12"
type input "[DATE] 00:03"
type input "[DATE] 08:00"
type input "[DATE] 07:24"
type input "[DATE] 08:00"
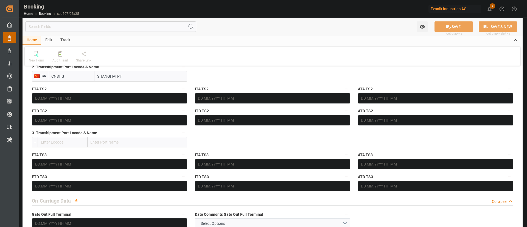
type input "[DATE] 09:57"
type input "[DATE] 08:51"
type input "[DATE] 09:00"
type input "[DATE] 08:51"
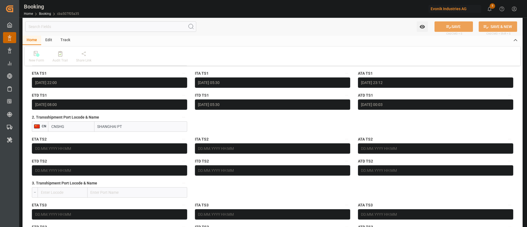
scroll to position [633, 0]
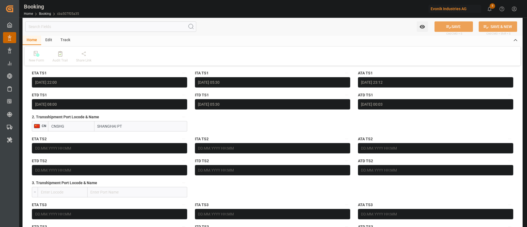
click at [148, 127] on input "SHANGHAI PT" at bounding box center [140, 126] width 93 height 10
click at [77, 127] on input "CNSHG" at bounding box center [71, 126] width 46 height 10
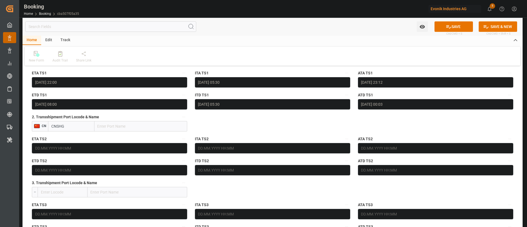
click at [77, 127] on input "CNSHG" at bounding box center [71, 126] width 46 height 10
click at [183, 120] on button "2. Transshipment Port Locode & Name" at bounding box center [183, 116] width 7 height 7
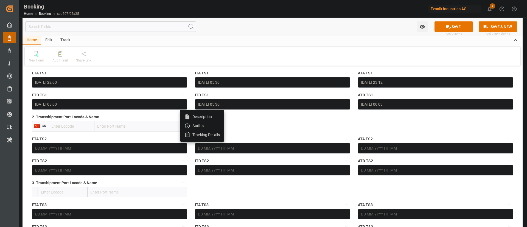
click at [201, 134] on li "Tracking Details" at bounding box center [202, 134] width 44 height 9
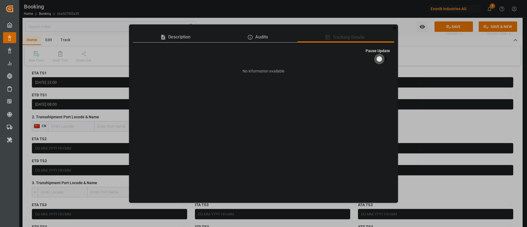
click at [380, 60] on input "checkbox" at bounding box center [379, 59] width 31 height 10
checkbox input "true"
click at [395, 29] on icon at bounding box center [395, 28] width 6 height 6
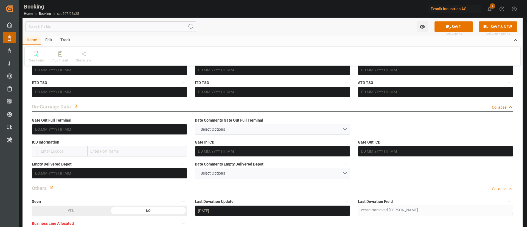
scroll to position [787, 0]
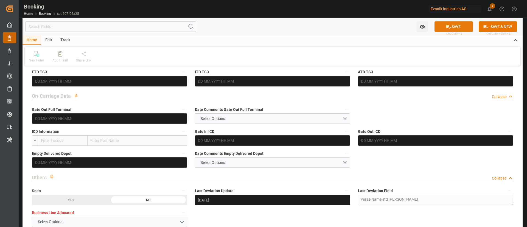
click at [453, 28] on button "SAVE" at bounding box center [454, 26] width 38 height 10
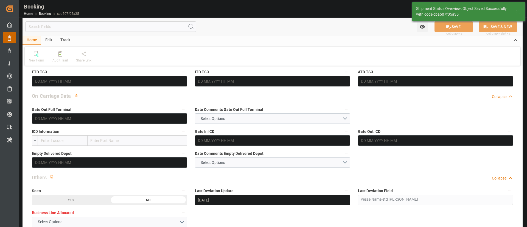
type textarea "Kiran Hari"
type input "[DATE] 10:09"
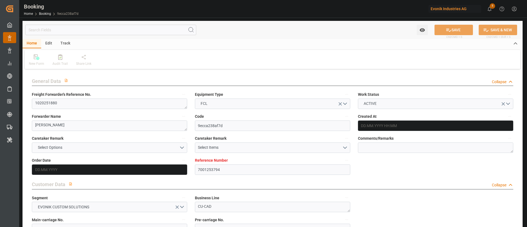
type input "7001253794"
type input "9783497"
type input "Cosco"
type input "COSCO Shipping Co. Ltd."
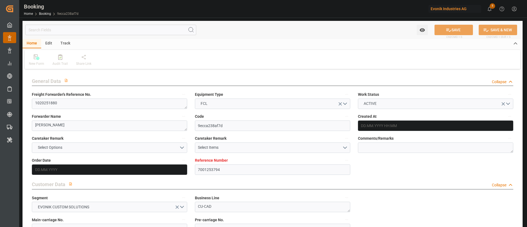
type input "BEANR"
type input "CNSHA"
type input "33"
type input "0"
type input "BEANR"
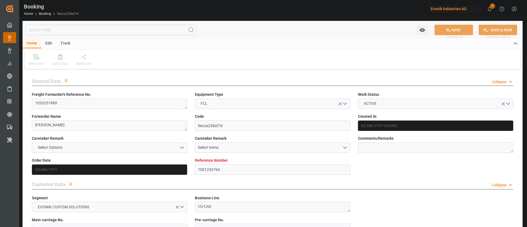
type input "CNSHG"
type input "[DATE] 12:13"
type input "[DATE]"
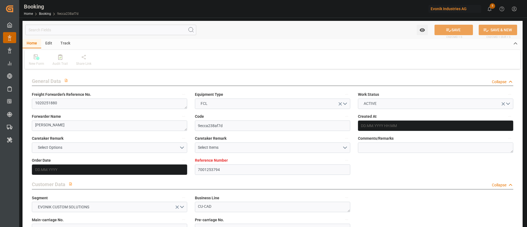
type input "[DATE] 00:00"
type input "[DATE] 13:30"
type input "[DATE] 00:00"
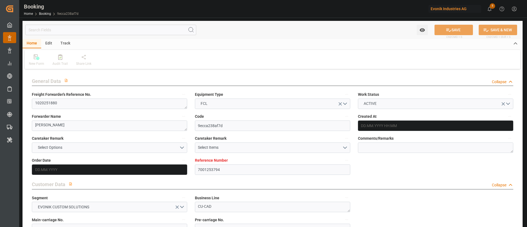
type input "[DATE] 13:59"
type input "[DATE] 00:00"
type input "[DATE] 08:00"
type input "[DATE] 00:00"
type input "[DATE] 07:58"
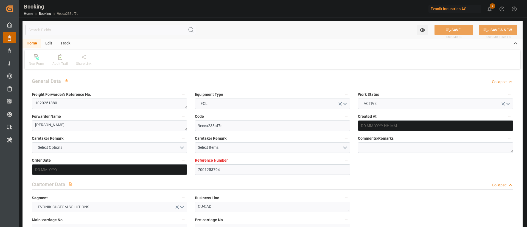
type input "[DATE]"
type input "[DATE] 00:52"
type input "[DATE]"
type input "[DATE] 06:33"
type input "[DATE] 13:30"
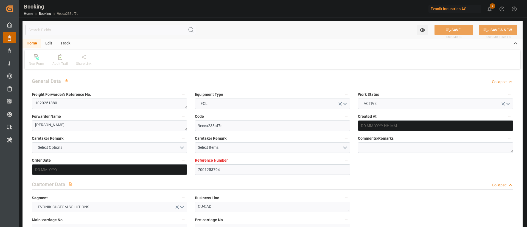
type input "[DATE] 14:53"
type input "[DATE] 08:00"
type input "[DATE] 07:46"
type input "[DATE] 16:34"
type input "[DATE] 15:58"
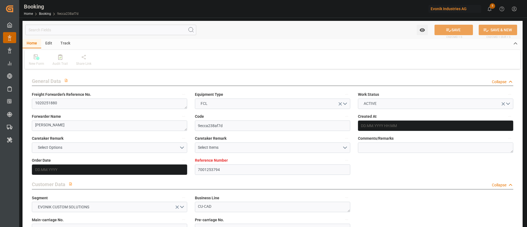
type input "[DATE] 08:00"
type input "[DATE] 16:34"
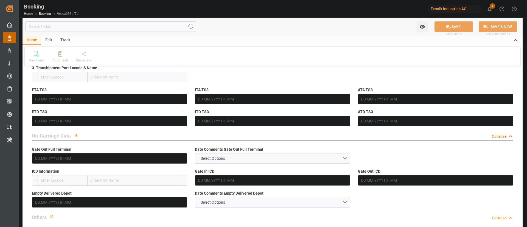
scroll to position [751, 0]
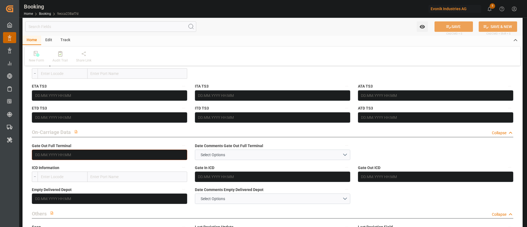
click at [60, 157] on input "text" at bounding box center [109, 155] width 155 height 10
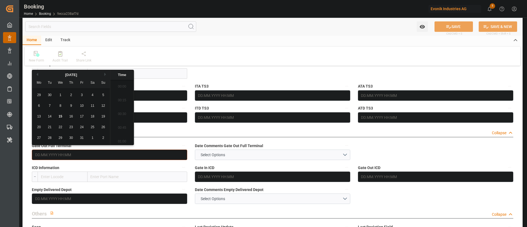
scroll to position [826, 0]
click at [49, 115] on span "14" at bounding box center [50, 116] width 4 height 4
type input "[DATE] 00:00"
click at [66, 199] on input "text" at bounding box center [109, 199] width 155 height 10
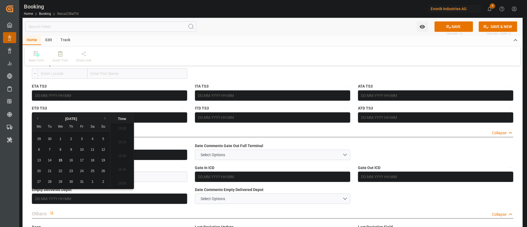
click at [62, 159] on div "15" at bounding box center [60, 160] width 7 height 7
type input "[DATE] 00:00"
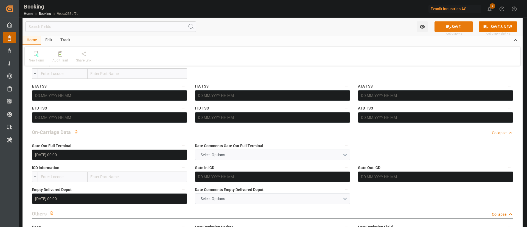
click at [461, 24] on button "SAVE" at bounding box center [454, 26] width 38 height 10
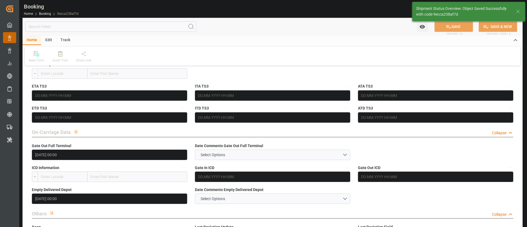
type textarea "Kiran Hari"
type input "15.10.2025 10:14"
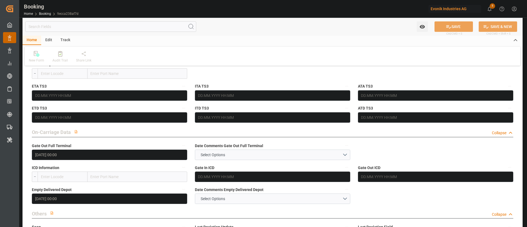
scroll to position [839, 0]
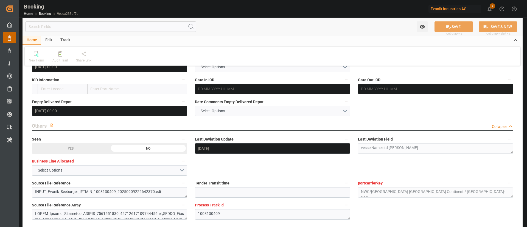
click at [89, 72] on input "[DATE] 00:00" at bounding box center [109, 67] width 155 height 10
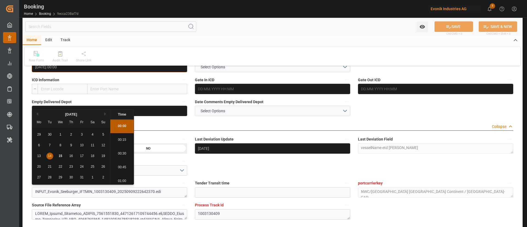
click at [89, 72] on input "[DATE] 00:00" at bounding box center [109, 67] width 155 height 10
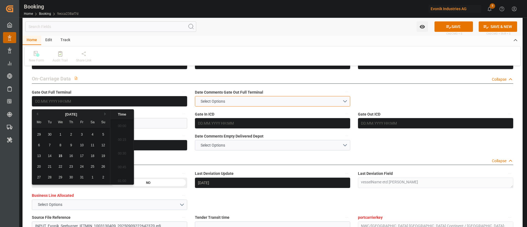
click at [226, 102] on span "Select Options" at bounding box center [213, 102] width 30 height 6
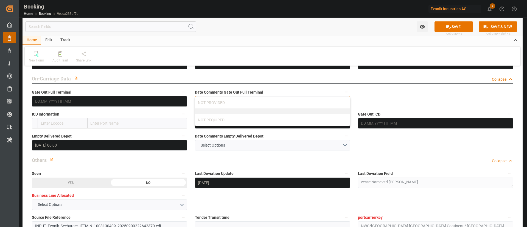
click at [226, 105] on div "NOT PROVIDED" at bounding box center [272, 103] width 155 height 12
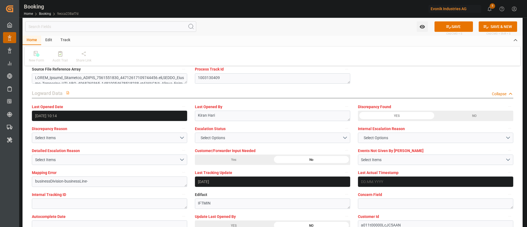
scroll to position [1033, 0]
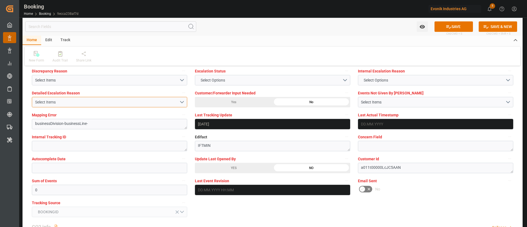
click at [112, 104] on div "Select Items" at bounding box center [107, 102] width 144 height 6
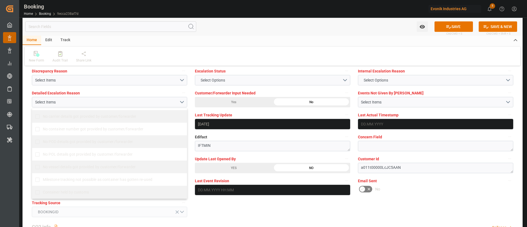
scroll to position [1061, 0]
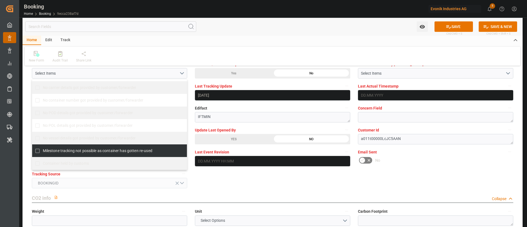
click at [193, 157] on div "Last Event Revision" at bounding box center [272, 157] width 163 height 22
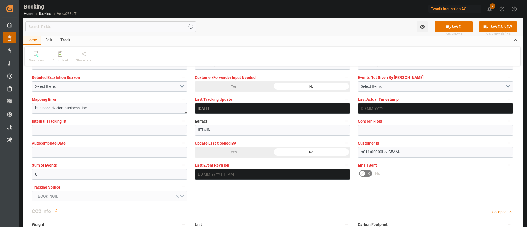
scroll to position [1035, 0]
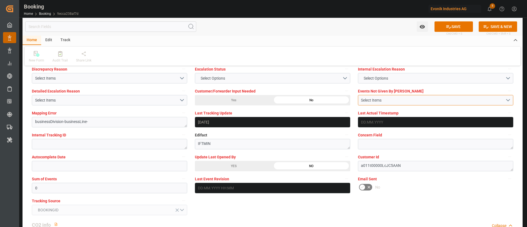
click at [389, 100] on div "Select Items" at bounding box center [433, 100] width 144 height 6
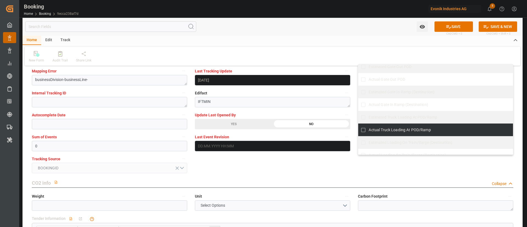
scroll to position [370, 0]
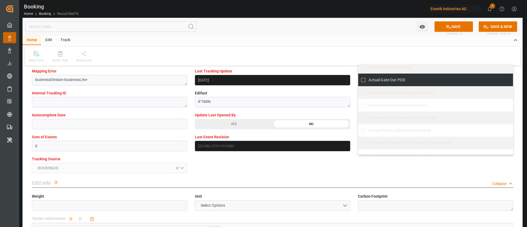
click at [402, 82] on span "Actual Gate Out POD" at bounding box center [387, 80] width 37 height 4
checkbox input "true"
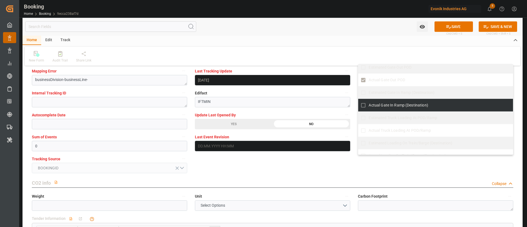
click at [237, 173] on div "General Data Collapse Freight Forwarder's Reference No. 1020251880 Equipment Ty…" at bounding box center [273, 215] width 500 height 2442
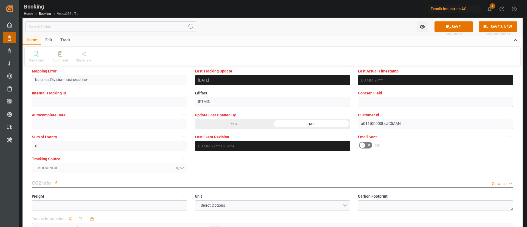
scroll to position [1077, 0]
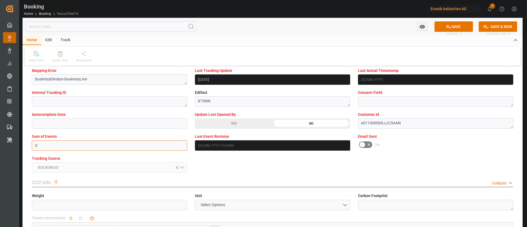
click at [81, 145] on input "0" at bounding box center [109, 145] width 155 height 10
type input "4"
type input "0"
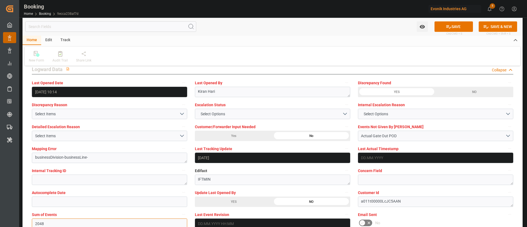
scroll to position [997, 0]
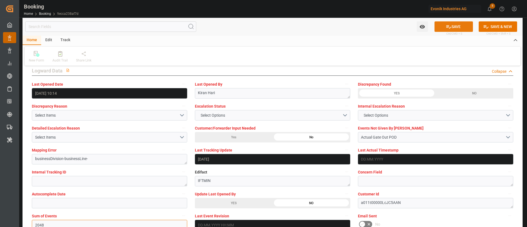
type input "2048"
click at [452, 27] on button "SAVE" at bounding box center [454, 26] width 38 height 10
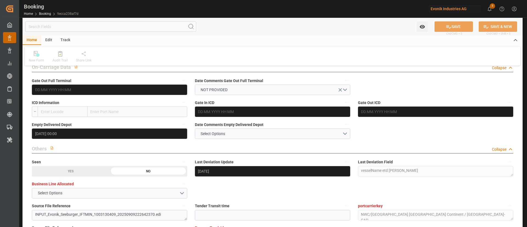
scroll to position [816, 0]
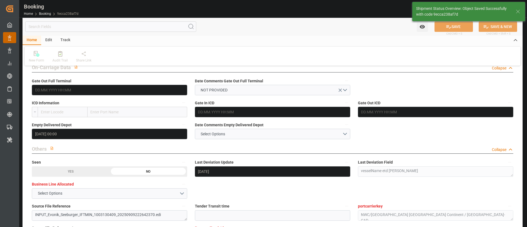
type input "15.10.2025 10:20"
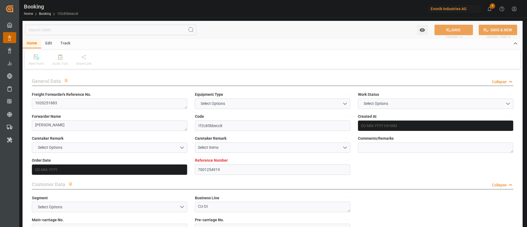
type textarea "1020251883"
type textarea "[PERSON_NAME]"
type input "1f2c85bbecc8"
type input "7001254919"
type textarea "CU-OI"
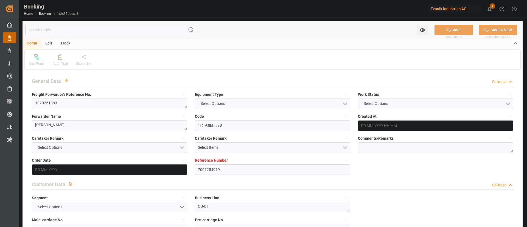
type input "7001254918"
type textarea "[PERSON_NAME][EMAIL_ADDRESS][PERSON_NAME][DOMAIN_NAME]"
type textarea "CIF"
type textarea "[GEOGRAPHIC_DATA]"
type textarea "Essen"
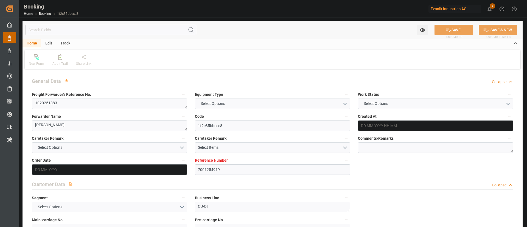
type textarea "UETU2493715"
type input "COSCO SHIPPING ARIES"
type input "COSU"
type textarea "6428352690"
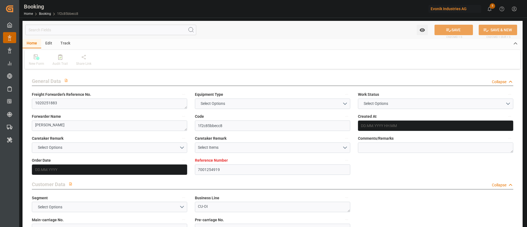
type input "[GEOGRAPHIC_DATA]"
type textarea "vesselName etd [PERSON_NAME]"
type textarea "INPUT_Evonik_Seeburger_IFTMIN_1003130419_20250909223104823.edi"
type textarea "NWC/[GEOGRAPHIC_DATA] [GEOGRAPHIC_DATA] Continent / [GEOGRAPHIC_DATA]-OI"
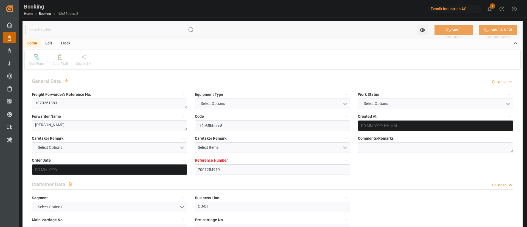
type textarea "INPUT_Evonik_Seeburger_IFTMIN_1003075179_20250821131535023.edi,INPUT_Evonik_See…"
type textarea "1003130419"
type textarea "Logward System"
type textarea "businessDivision-businessLine-"
type textarea "IFTMIN"
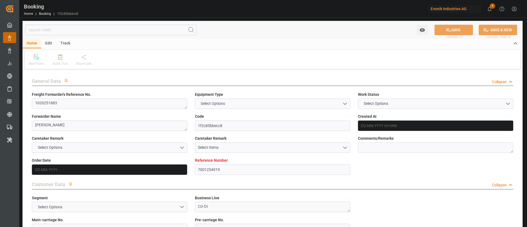
type textarea "a011t00000LcJC5AAN"
type textarea "No"
type input "[GEOGRAPHIC_DATA]"
type input "SHANGHAI PT"
type input "AEU3"
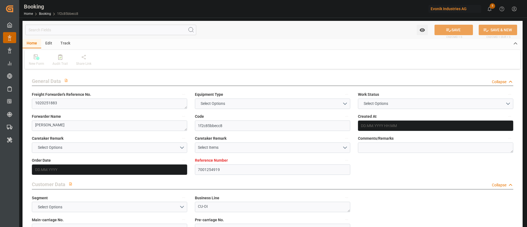
type input "034E"
type input "VESSEL"
type input "7001254919"
type input "9783497"
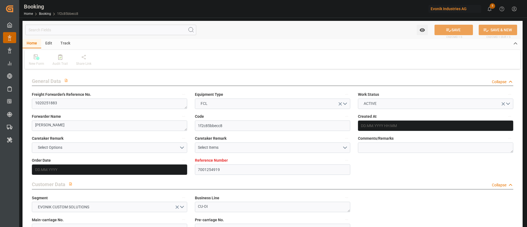
type input "9783497"
type input "Cosco"
type input "COSCO Shipping Co. Ltd."
type input "BEANR"
type input "CNSHA"
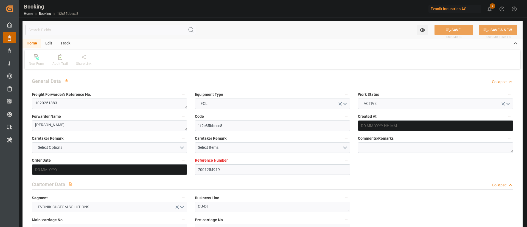
type input "33"
type input "0"
type input "BEANR"
type input "CNSHG"
type input "[DATE] 11:17"
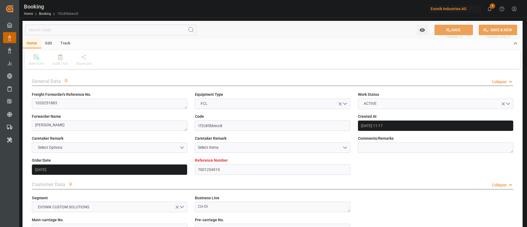
type input "[DATE]"
type input "[DATE] 00:00"
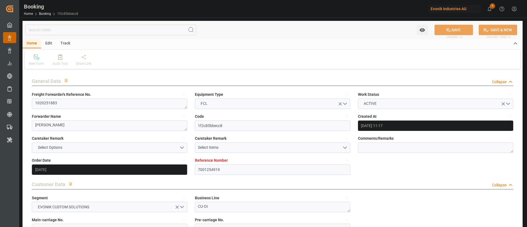
type input "[DATE] 00:00"
type input "[DATE] 13:30"
type input "[DATE] 00:00"
type input "[DATE] 13:59"
type input "[DATE] 00:00"
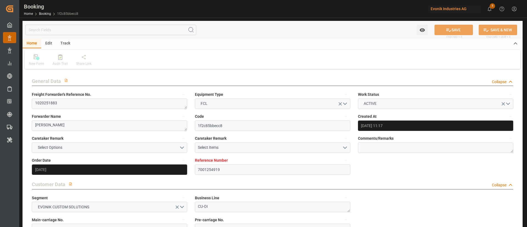
type input "[DATE] 08:00"
type input "[DATE] 00:00"
type input "[DATE] 07:58"
type input "[DATE]"
type input "[DATE] 00:03"
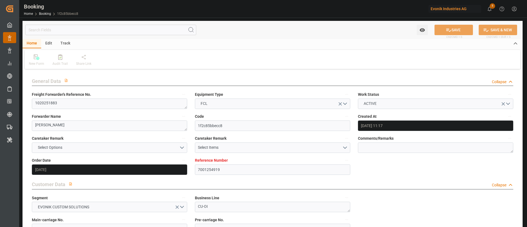
type input "[DATE]"
type input "[DATE] 06:33"
type input "[DATE] 13:30"
type input "[DATE] 14:53"
type input "[DATE] 08:00"
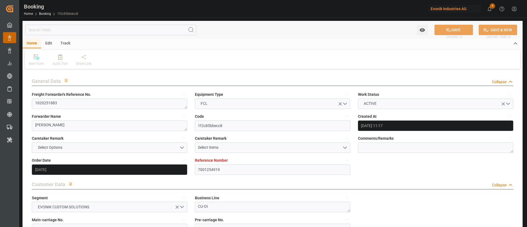
type input "[DATE] 07:46"
type input "[DATE] 16:34"
type input "[DATE] 15:58"
type input "[DATE] 08:00"
type input "[DATE] 16:34"
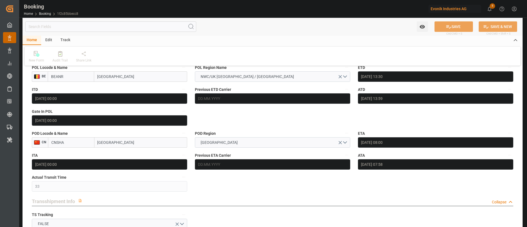
scroll to position [486, 0]
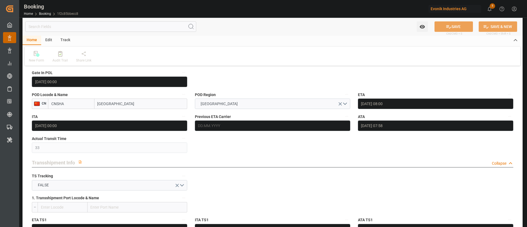
click at [125, 106] on input "[GEOGRAPHIC_DATA]" at bounding box center [140, 104] width 93 height 10
type input "[GEOGRAPHIC_DATA]"
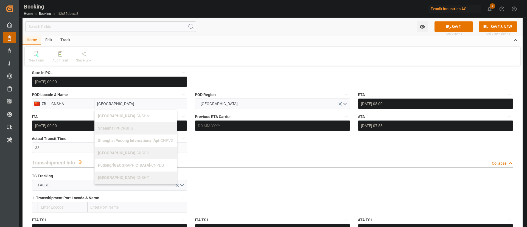
click at [135, 153] on div "Shanghai - CNSGH" at bounding box center [136, 153] width 82 height 12
type input "CNSGH"
type input "[GEOGRAPHIC_DATA]"
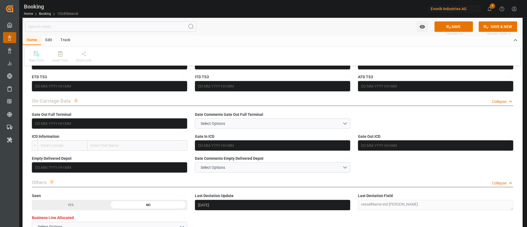
scroll to position [784, 0]
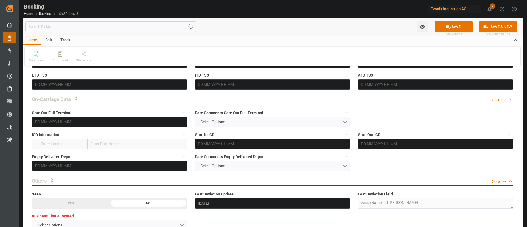
click at [114, 119] on input "text" at bounding box center [109, 122] width 155 height 10
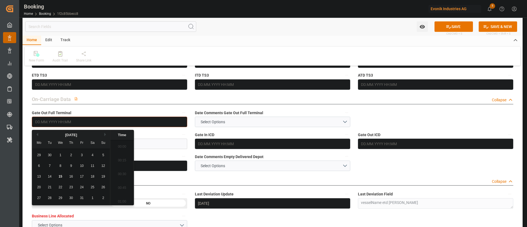
scroll to position [839, 0]
click at [54, 177] on div "13 14 15 16 17 18 19" at bounding box center [71, 176] width 75 height 11
click at [52, 176] on div "14" at bounding box center [49, 177] width 7 height 7
type input "[DATE] 00:00"
click at [143, 165] on input "text" at bounding box center [109, 166] width 155 height 10
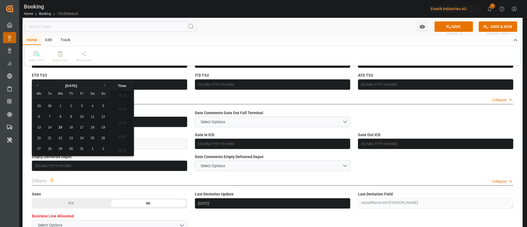
click at [63, 129] on div "15" at bounding box center [60, 127] width 7 height 7
type input "[DATE] 00:00"
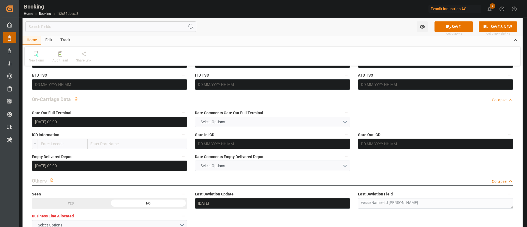
click at [458, 24] on button "SAVE" at bounding box center [454, 26] width 38 height 10
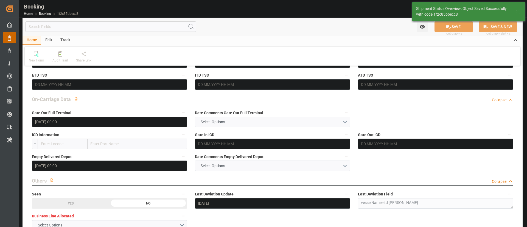
type textarea "NWC/UK North West Continent / UK_CNSGH_COSU_CU-OI"
type textarea "Kiran Hari"
type textarea "Pod-PodRegionName-businessDivision-businessLine-"
type input "15.10.2025 10:17"
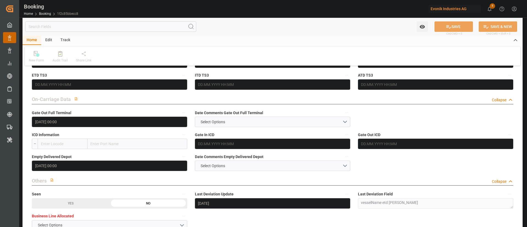
scroll to position [824, 0]
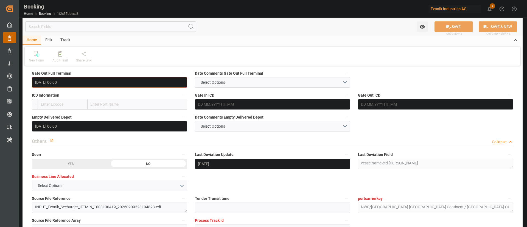
click at [104, 85] on input "[DATE] 00:00" at bounding box center [109, 82] width 155 height 10
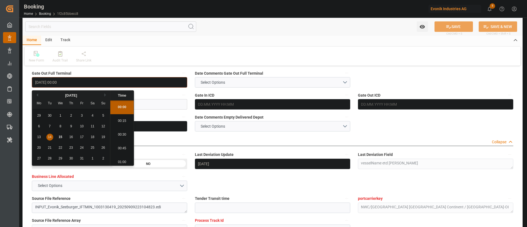
click at [104, 85] on input "[DATE] 00:00" at bounding box center [109, 82] width 155 height 10
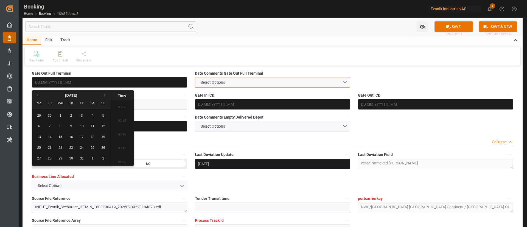
click at [208, 84] on span "Select Options" at bounding box center [213, 83] width 30 height 6
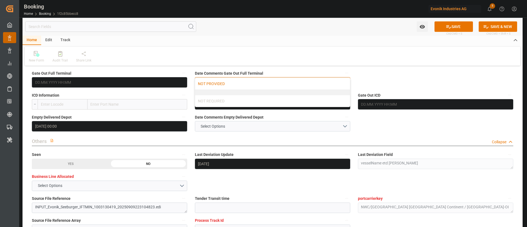
click at [217, 85] on div "NOT PROVIDED" at bounding box center [272, 84] width 155 height 12
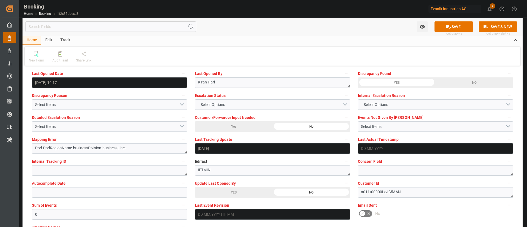
scroll to position [1011, 0]
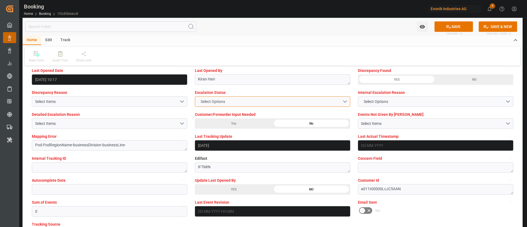
click at [225, 98] on button "Select Options" at bounding box center [272, 101] width 155 height 10
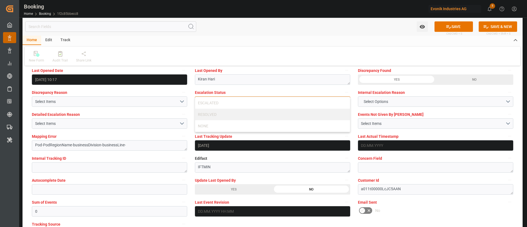
click at [225, 98] on div "ESCALATED" at bounding box center [272, 103] width 155 height 12
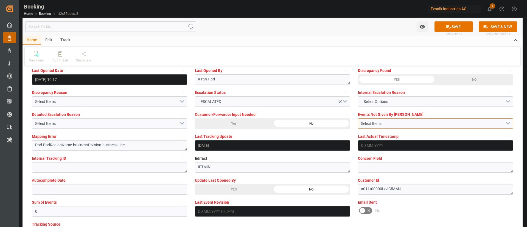
click at [380, 122] on div "Select Items" at bounding box center [433, 124] width 144 height 6
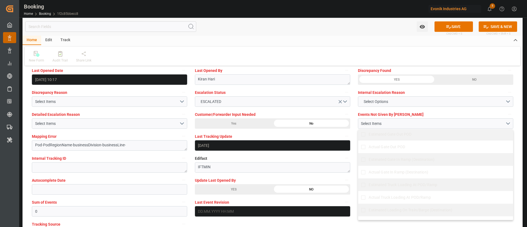
scroll to position [368, 0]
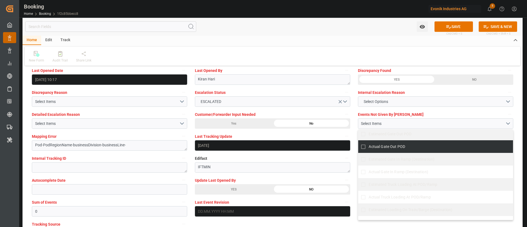
click at [387, 145] on span "Actual Gate Out POD" at bounding box center [387, 146] width 37 height 4
checkbox input "true"
click at [59, 212] on input "0" at bounding box center [109, 211] width 155 height 10
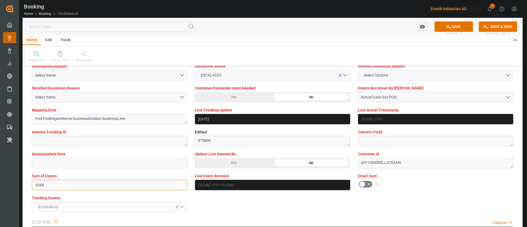
scroll to position [1045, 0]
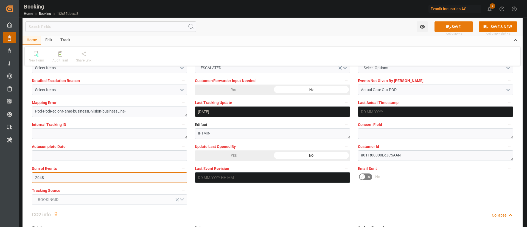
type input "2048"
click at [449, 28] on icon at bounding box center [449, 27] width 6 height 6
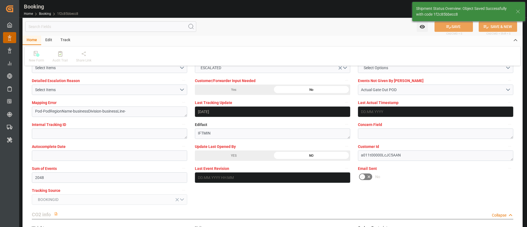
type input "15.10.2025 10:20"
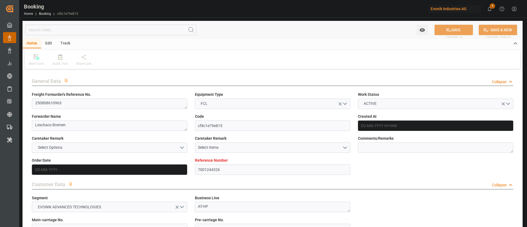
type input "7001244326"
type input "9783497"
type input "Cosco"
type input "COSCO Shipping Co. Ltd."
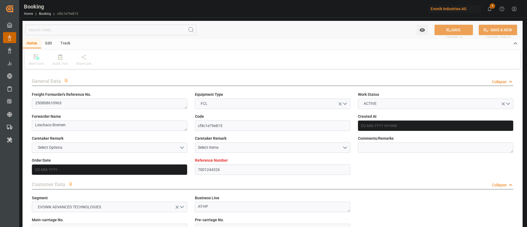
type input "BEANR"
type input "CNSGH"
type input "33"
type input "0"
type input "BEANR"
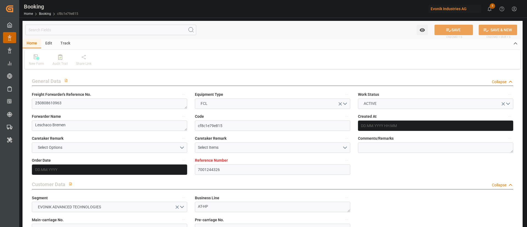
type input "CNSHG"
type input "9783497"
type input "[DATE] 09:46"
type input "[DATE]"
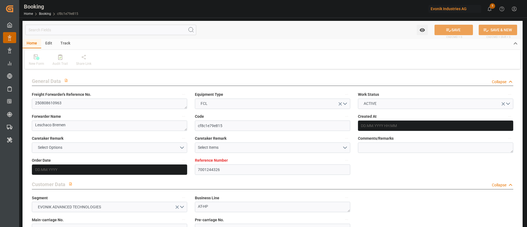
type input "[DATE]"
type input "[DATE] 13:30"
type input "[DATE] 00:00"
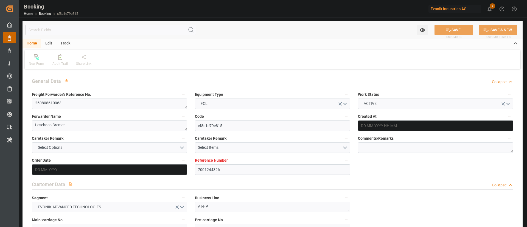
type input "[DATE] 13:59"
type input "[DATE] 15:35"
type input "[DATE] 08:00"
type input "[DATE] 00:00"
type input "[DATE] 07:58"
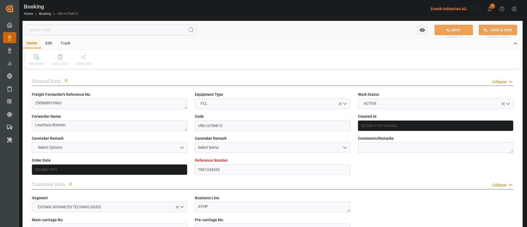
type input "[DATE]"
type input "[DATE] 23:24"
type input "[DATE]"
type input "[DATE] 08:48"
type input "[DATE] 06:41"
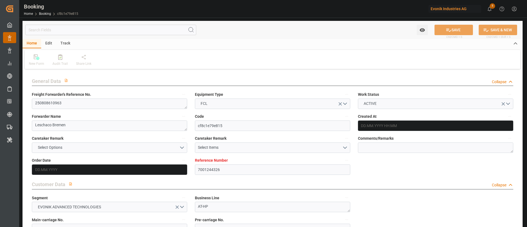
type input "[DATE] 13:30"
type input "[DATE] 14:53"
type input "[DATE] 08:00"
type input "[DATE] 07:46"
type input "[DATE] 16:34"
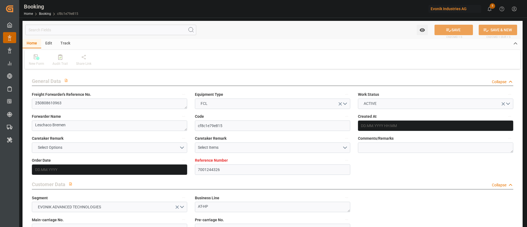
type input "[DATE] 15:58"
type input "[DATE] 08:00"
type input "[DATE] 16:34"
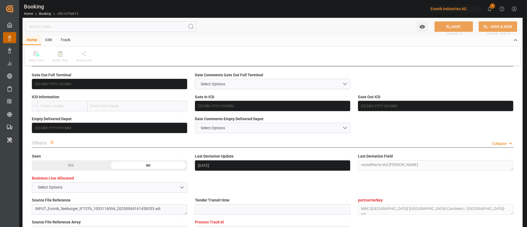
scroll to position [804, 0]
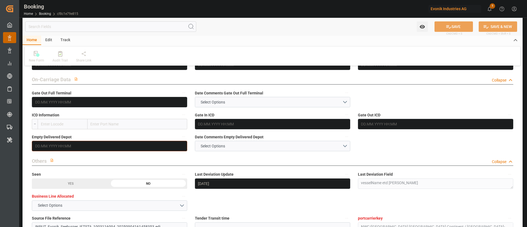
click at [75, 146] on input "text" at bounding box center [109, 146] width 155 height 10
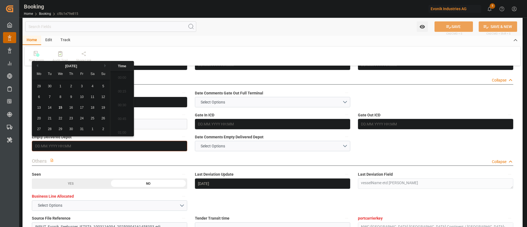
scroll to position [839, 0]
click at [58, 107] on div "15" at bounding box center [60, 108] width 7 height 7
type input "[DATE] 00:00"
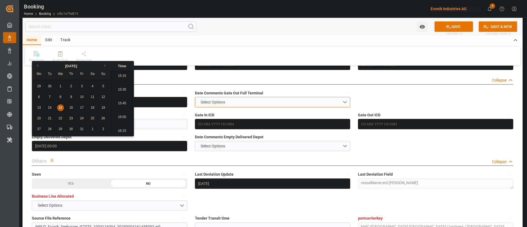
click at [253, 104] on button "Select Options" at bounding box center [272, 102] width 155 height 10
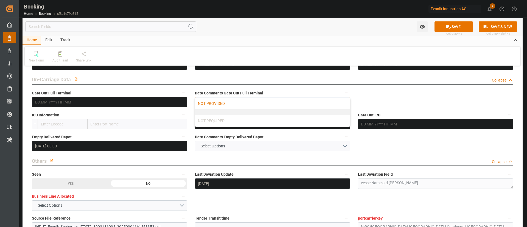
click at [248, 104] on div "NOT PROVIDED" at bounding box center [272, 104] width 155 height 12
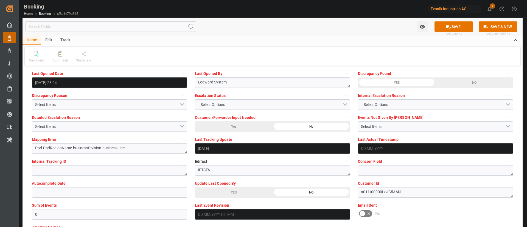
scroll to position [1007, 0]
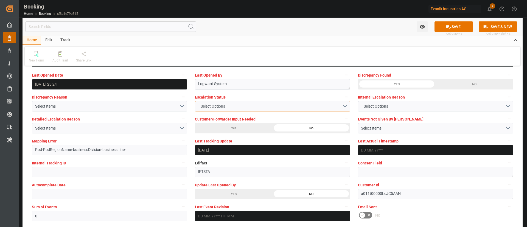
click at [250, 105] on button "Select Options" at bounding box center [272, 106] width 155 height 10
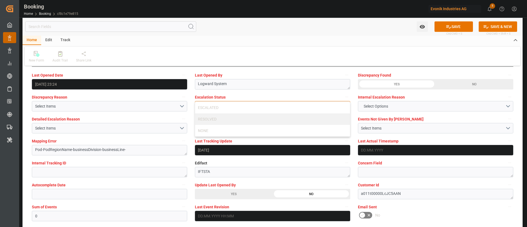
click at [250, 105] on div "ESCALATED" at bounding box center [272, 108] width 155 height 12
drag, startPoint x: 393, startPoint y: 134, endPoint x: 398, endPoint y: 131, distance: 6.0
click at [398, 131] on div "Events Not Given By Carrier Select Items" at bounding box center [435, 124] width 163 height 22
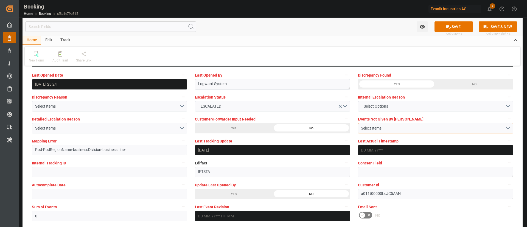
click at [398, 131] on button "Select Items" at bounding box center [435, 128] width 155 height 10
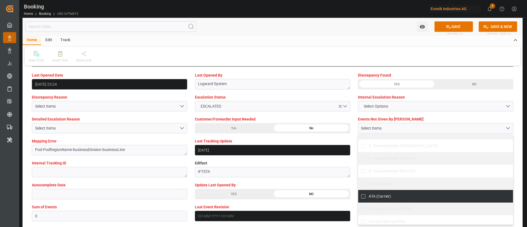
scroll to position [374, 0]
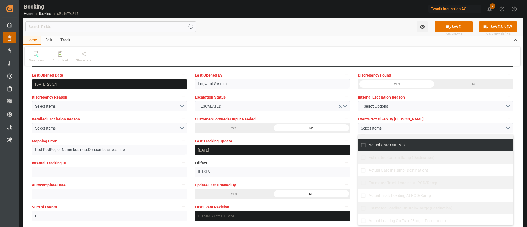
click at [386, 147] on span "Actual Gate Out POD" at bounding box center [387, 145] width 37 height 4
checkbox input "true"
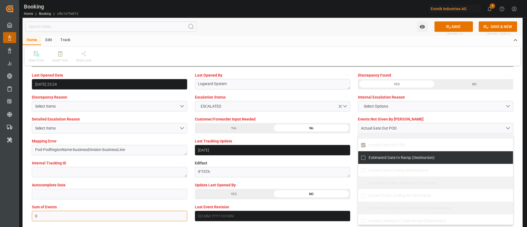
click at [87, 211] on input "0" at bounding box center [109, 216] width 155 height 10
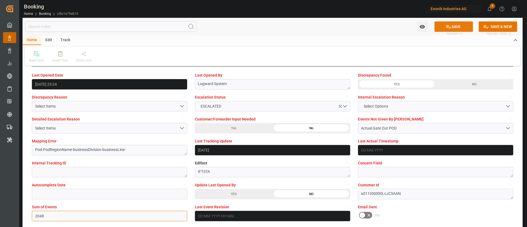
type input "2048"
click at [463, 24] on button "SAVE" at bounding box center [454, 26] width 38 height 10
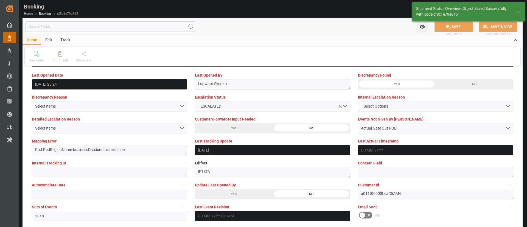
type textarea "Kiran Hari"
type input "15.10.2025 10:21"
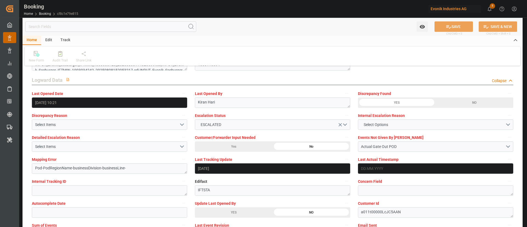
scroll to position [986, 0]
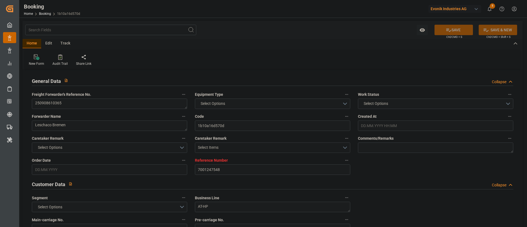
type input "7001247548"
type input "9783497"
type input "Cosco"
type input "COSCO Shipping Co. Ltd."
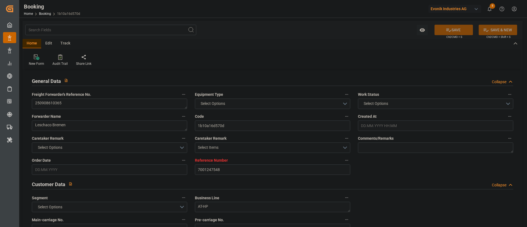
type input "BEANR"
type input "CNSGH"
type input "33"
type input "0"
type input "BEANR"
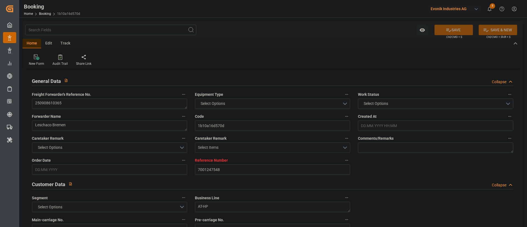
type input "CNSHG"
type input "9783497"
type input "13.08.2025 08:39"
type input "13.08.2025"
type input "03.11.2025"
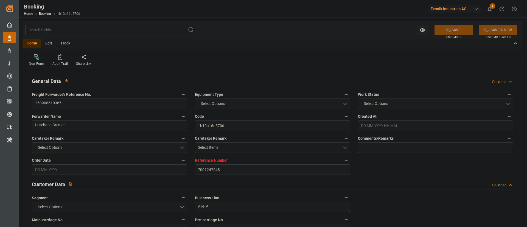
type input "19.08.2025"
type input "26.08.2025 00:00"
type input "13.08.2025"
type input "04.09.2025"
type input "11.09.2025 13:30"
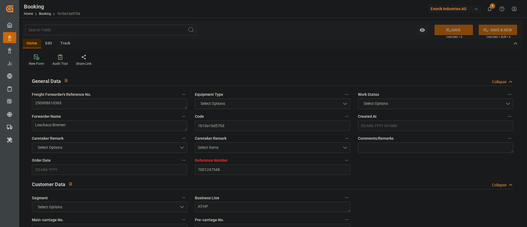
type input "07.09.2025 00:00"
type input "11.09.2025 13:59"
type input "05.09.2025 15:45"
type input "14.10.2025 08:00"
type input "14.10.2025 00:00"
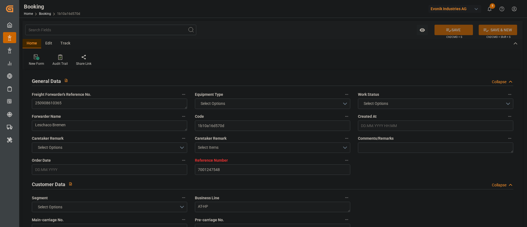
type input "14.10.2025 07:58"
type input "[DATE]"
type input "14.10.2025 22:57"
type input "14.10.2025"
type input "25.08.2025 08:48"
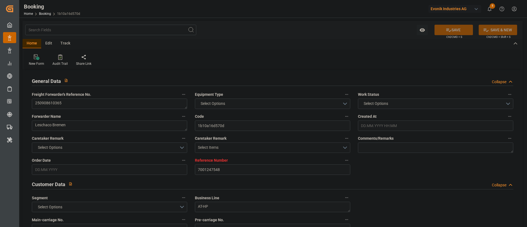
type input "11.09.2025 02:41"
type input "11.09.2025 13:30"
type input "11.09.2025 14:53"
type input "14.10.2025 08:00"
type input "14.10.2025 07:46"
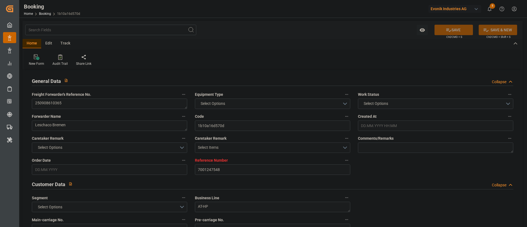
type input "14.10.2025 16:34"
type input "14.10.2025 15:58"
type input "16.10.2025 08:00"
type input "18.10.2025 16:34"
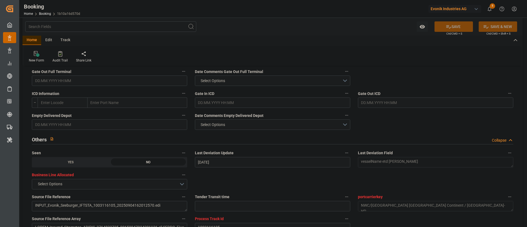
scroll to position [818, 0]
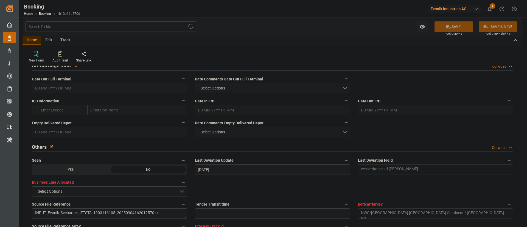
click at [133, 135] on input "text" at bounding box center [109, 132] width 155 height 10
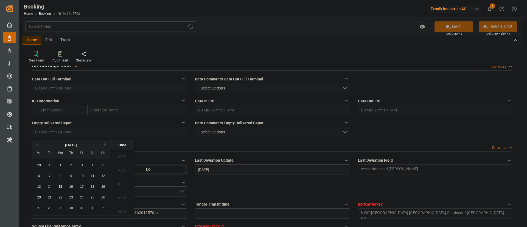
scroll to position [839, 0]
click at [64, 184] on div "15" at bounding box center [60, 187] width 7 height 7
type input "15.10.2025 00:00"
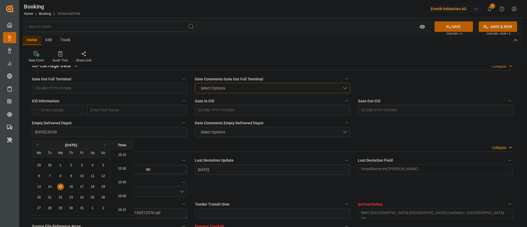
click at [235, 88] on button "Select Options" at bounding box center [272, 88] width 155 height 10
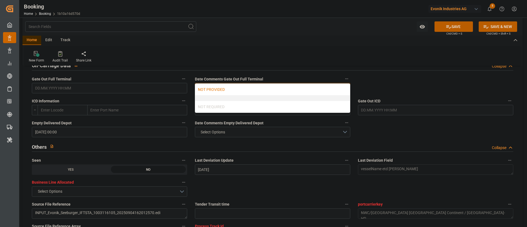
click at [233, 92] on div "NOT PROVIDED" at bounding box center [272, 90] width 155 height 12
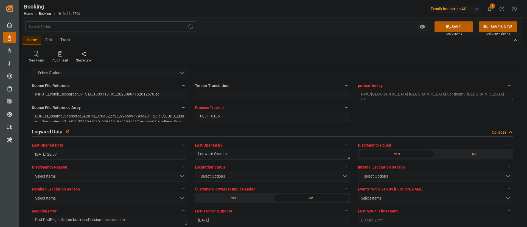
scroll to position [968, 0]
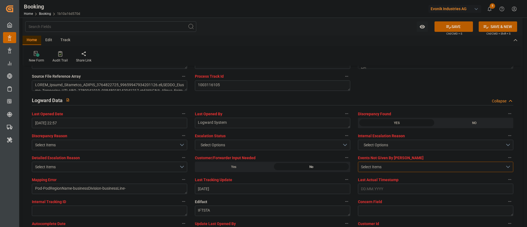
click at [393, 169] on div "Select Items" at bounding box center [433, 167] width 144 height 6
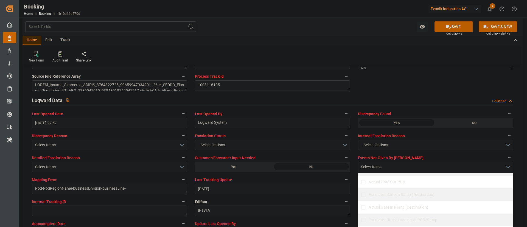
scroll to position [376, 0]
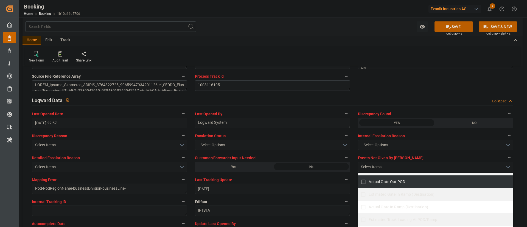
click at [386, 177] on label "Actual Gate Out POD" at bounding box center [432, 182] width 149 height 11
checkbox input "true"
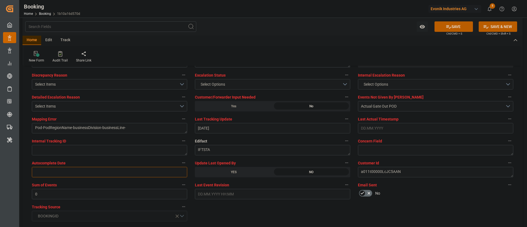
scroll to position [1029, 0]
click at [72, 195] on input "0" at bounding box center [109, 194] width 155 height 10
type input "2048"
click at [452, 27] on button "SAVE" at bounding box center [454, 26] width 38 height 10
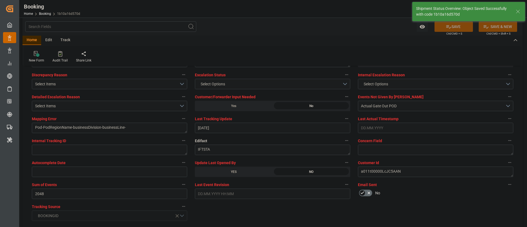
type input "15.10.2025 10:26"
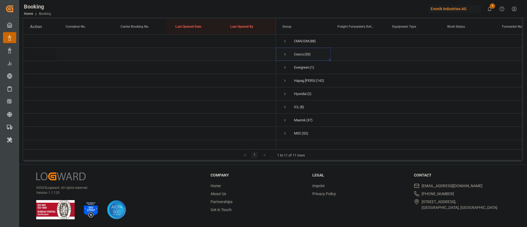
click at [287, 54] on span "Press SPACE to select this row." at bounding box center [285, 54] width 5 height 5
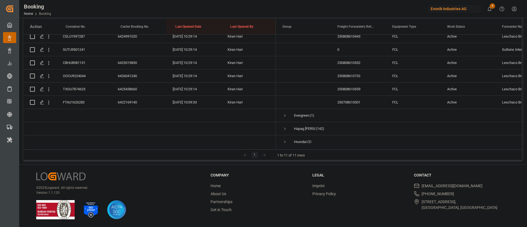
scroll to position [387, 0]
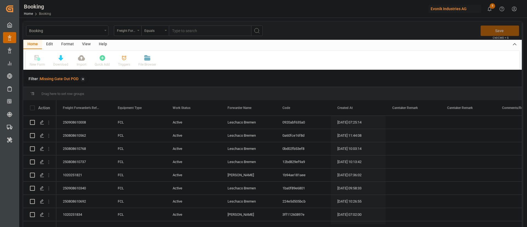
click at [330, 52] on div "New Form Download Import Quick Add Triggers File Browser" at bounding box center [273, 60] width 494 height 19
click at [84, 45] on div "View" at bounding box center [86, 44] width 17 height 9
click at [354, 66] on div "Default Standard Templates Save Template Reset Template" at bounding box center [273, 60] width 494 height 19
click at [38, 61] on div "Default" at bounding box center [35, 61] width 19 height 12
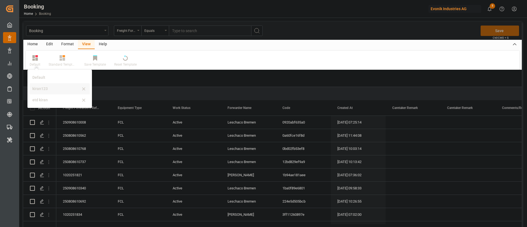
click at [55, 90] on div "kiran123" at bounding box center [56, 89] width 48 height 6
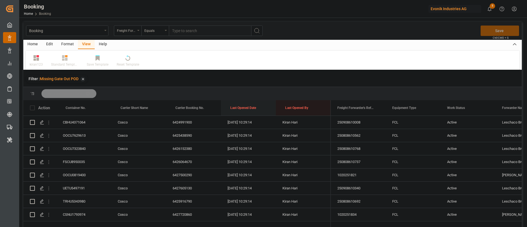
drag, startPoint x: 248, startPoint y: 108, endPoint x: 248, endPoint y: 96, distance: 11.8
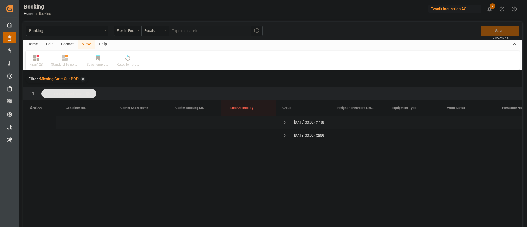
click at [285, 122] on span "Press SPACE to select this row." at bounding box center [285, 122] width 5 height 5
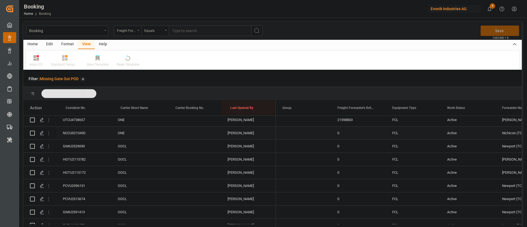
scroll to position [532, 0]
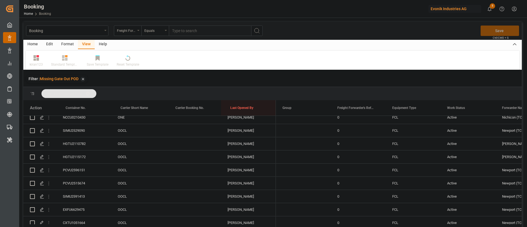
click at [91, 92] on span at bounding box center [89, 93] width 9 height 5
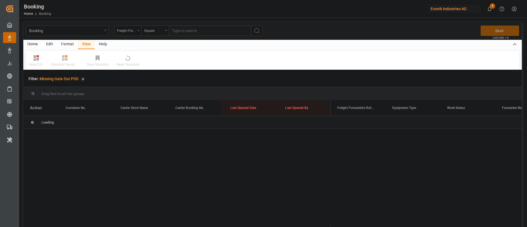
scroll to position [0, 0]
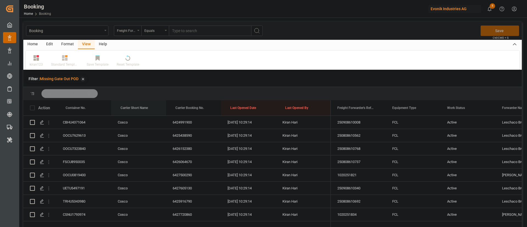
drag, startPoint x: 139, startPoint y: 108, endPoint x: 142, endPoint y: 96, distance: 12.7
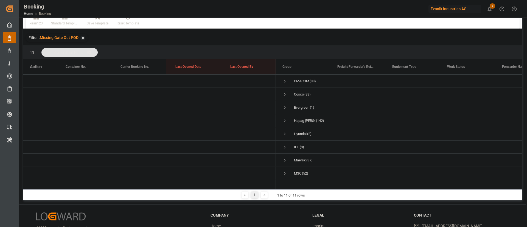
click at [93, 50] on span at bounding box center [91, 52] width 9 height 5
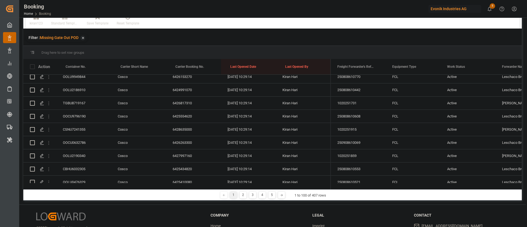
scroll to position [124, 0]
drag, startPoint x: 243, startPoint y: 66, endPoint x: 246, endPoint y: 53, distance: 13.9
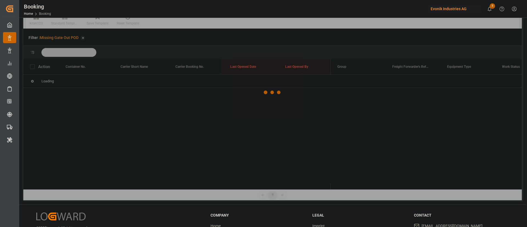
scroll to position [0, 0]
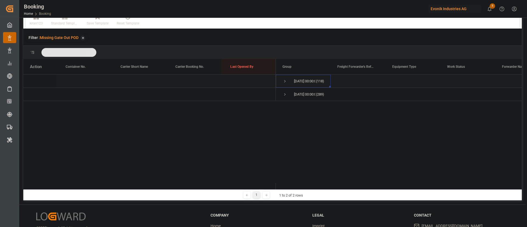
click at [283, 81] on span "Press SPACE to select this row." at bounding box center [285, 81] width 5 height 5
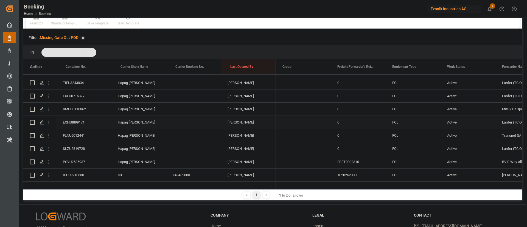
scroll to position [1438, 0]
